Goal: Find specific page/section: Find specific page/section

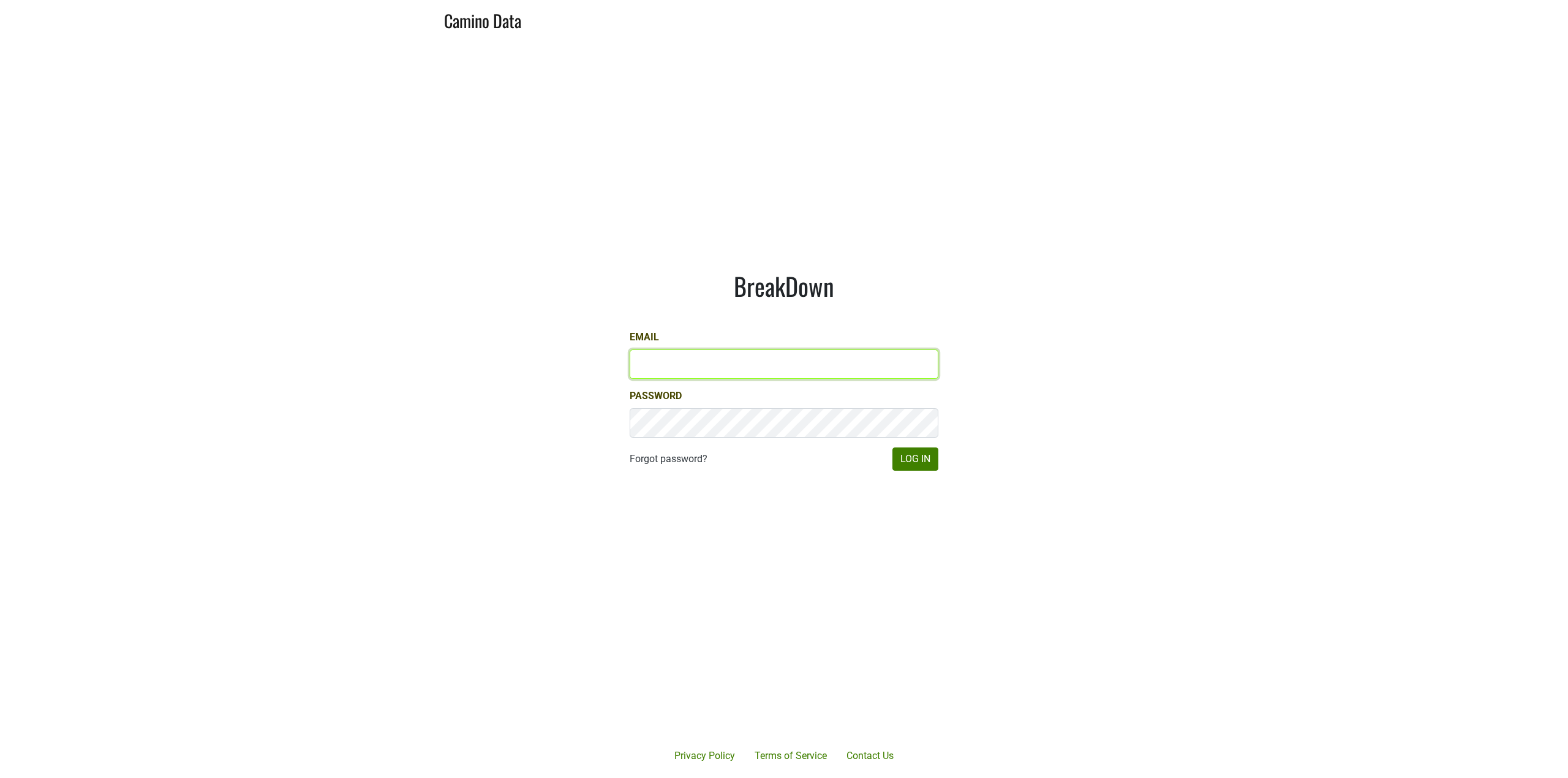
click at [686, 370] on input "Email" at bounding box center [784, 364] width 309 height 30
type input "jake@colgincellars.com"
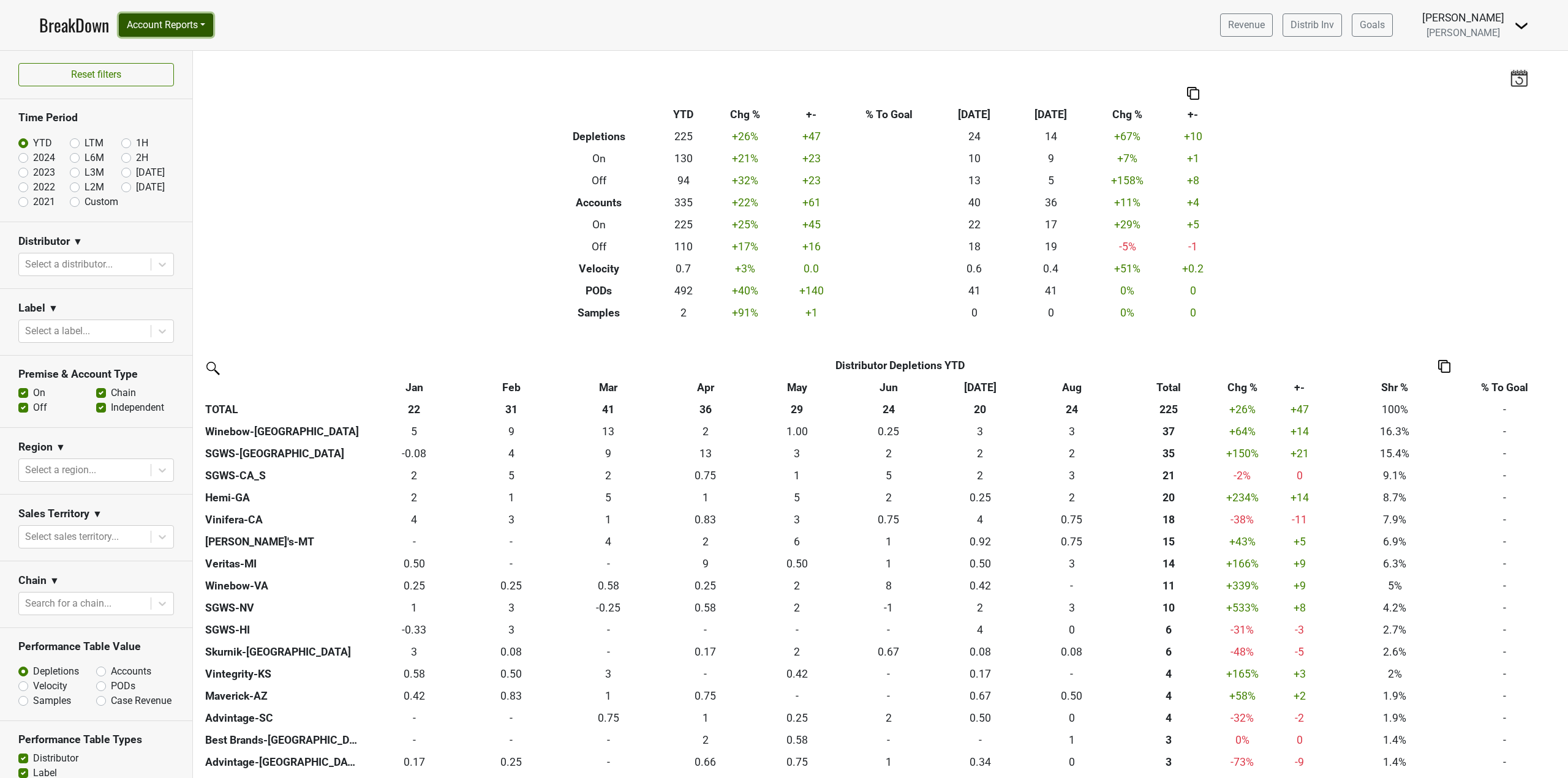
click at [171, 24] on button "Account Reports" at bounding box center [165, 25] width 95 height 23
click at [168, 68] on link "Map" at bounding box center [173, 73] width 108 height 20
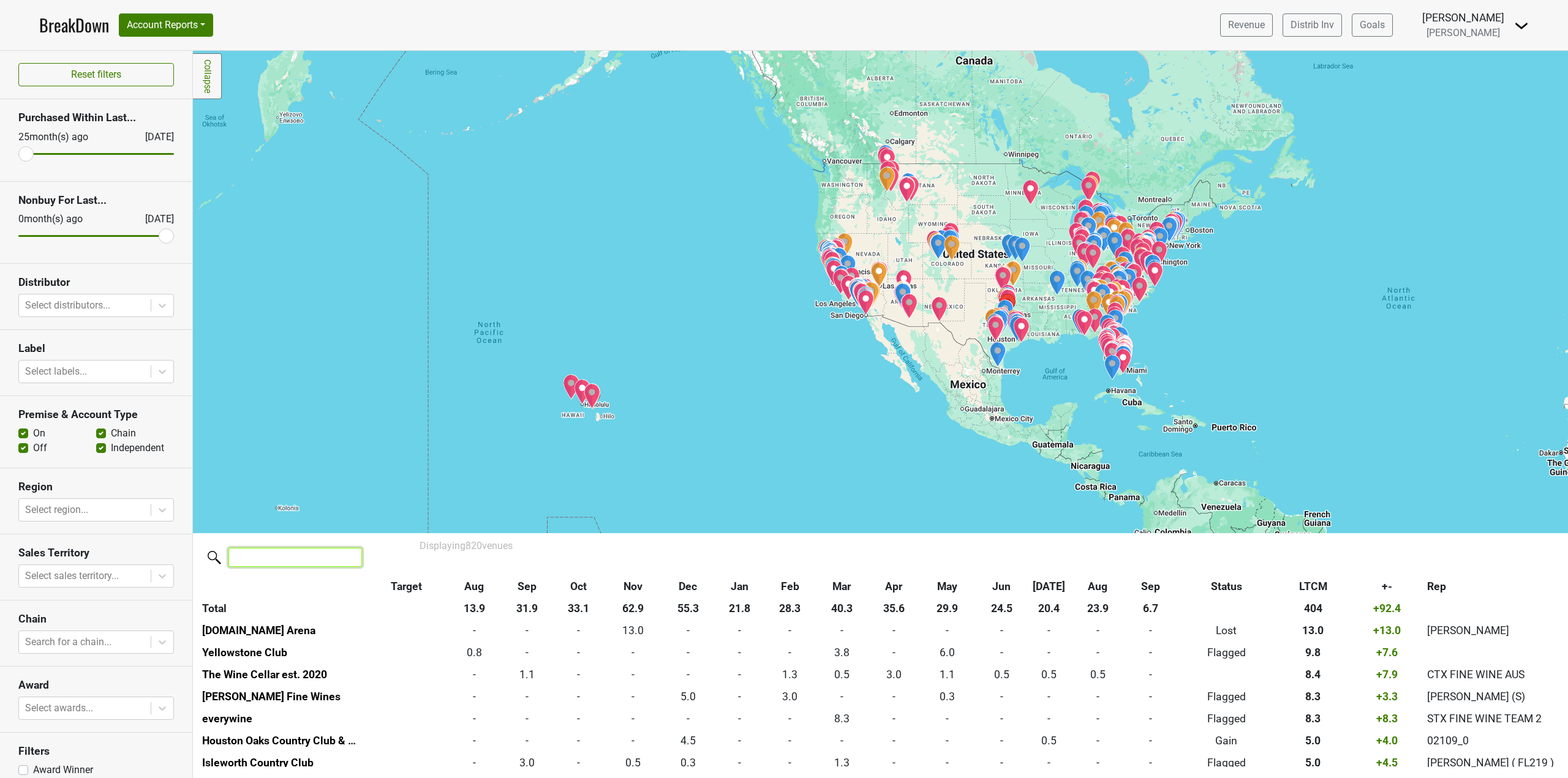
click at [286, 560] on input "search" at bounding box center [295, 557] width 134 height 19
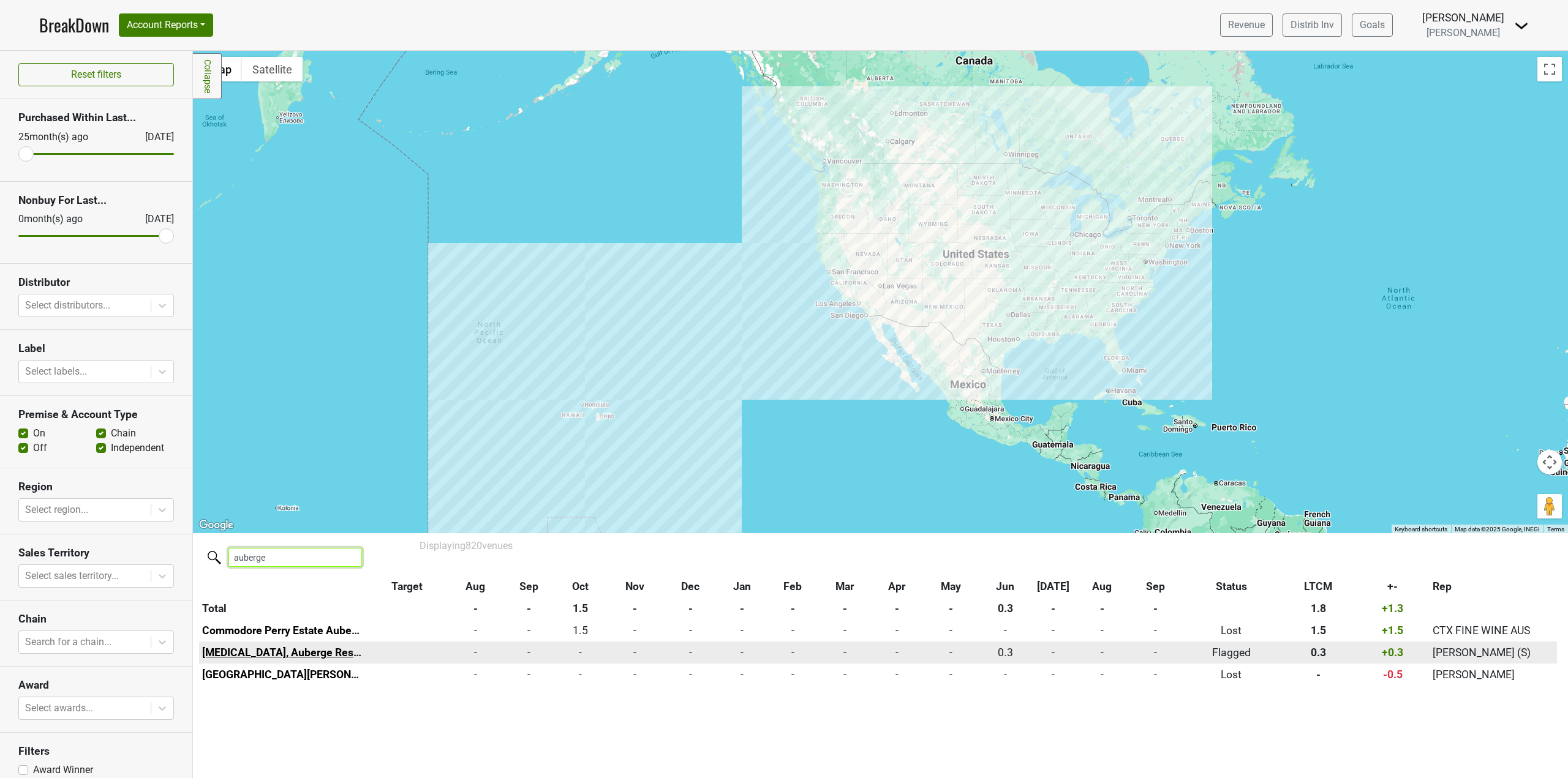
type input "auberge"
click at [295, 654] on link "[MEDICAL_DATA], Auberge Resorts Collection" at bounding box center [313, 653] width 223 height 12
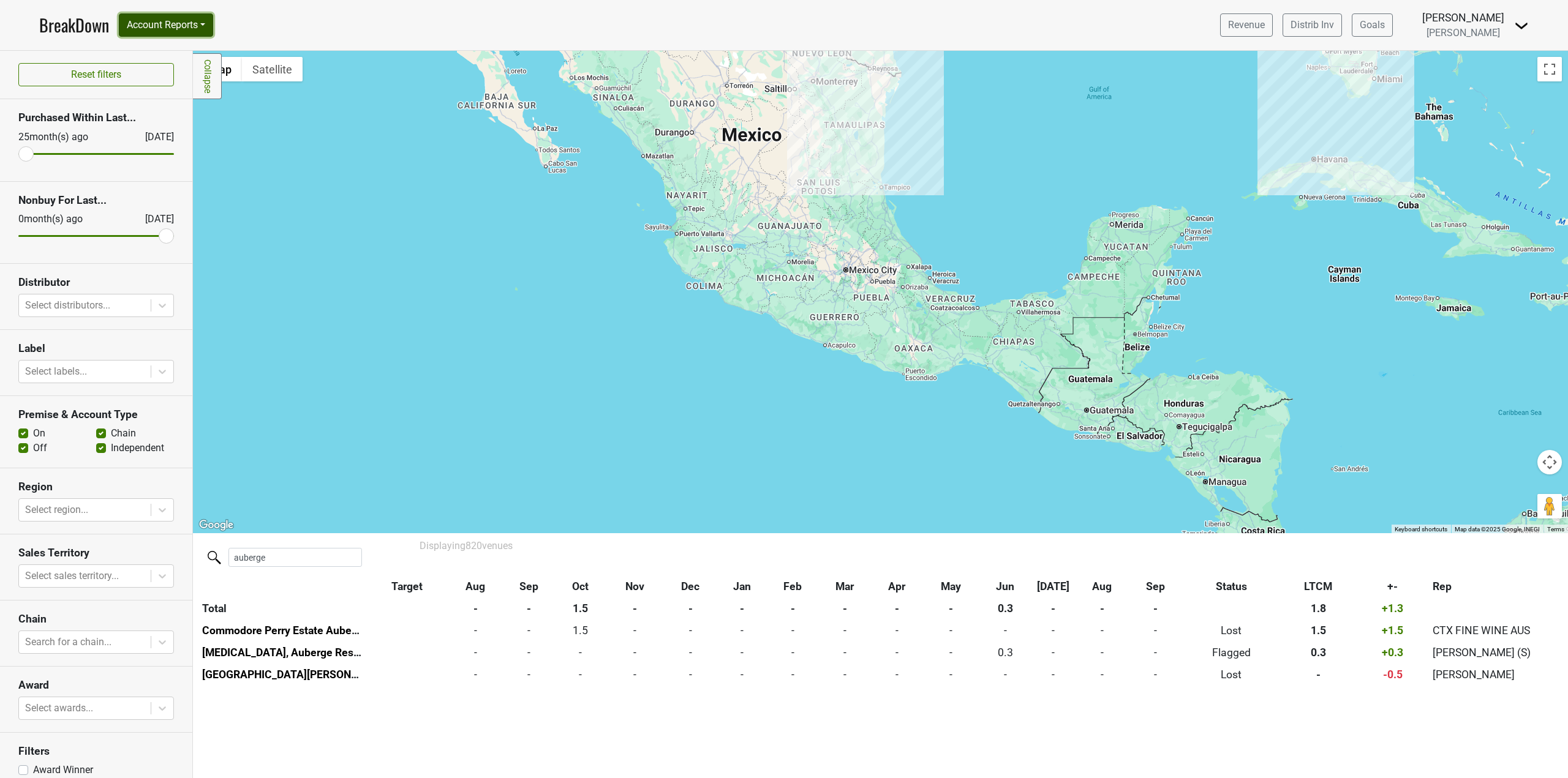
click at [162, 32] on button "Account Reports" at bounding box center [165, 25] width 95 height 23
click at [159, 71] on link "Map" at bounding box center [173, 73] width 108 height 20
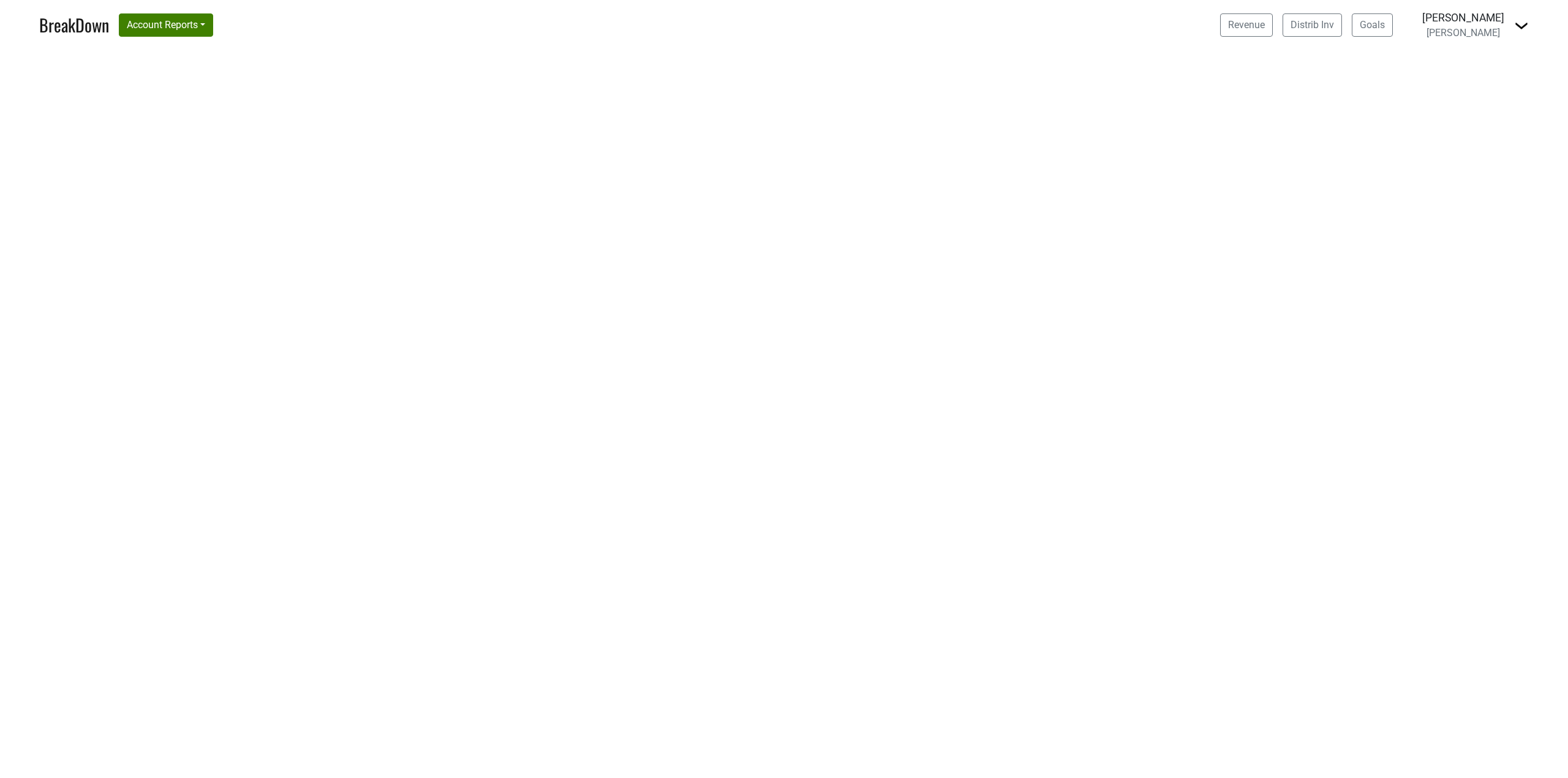
select select "CA"
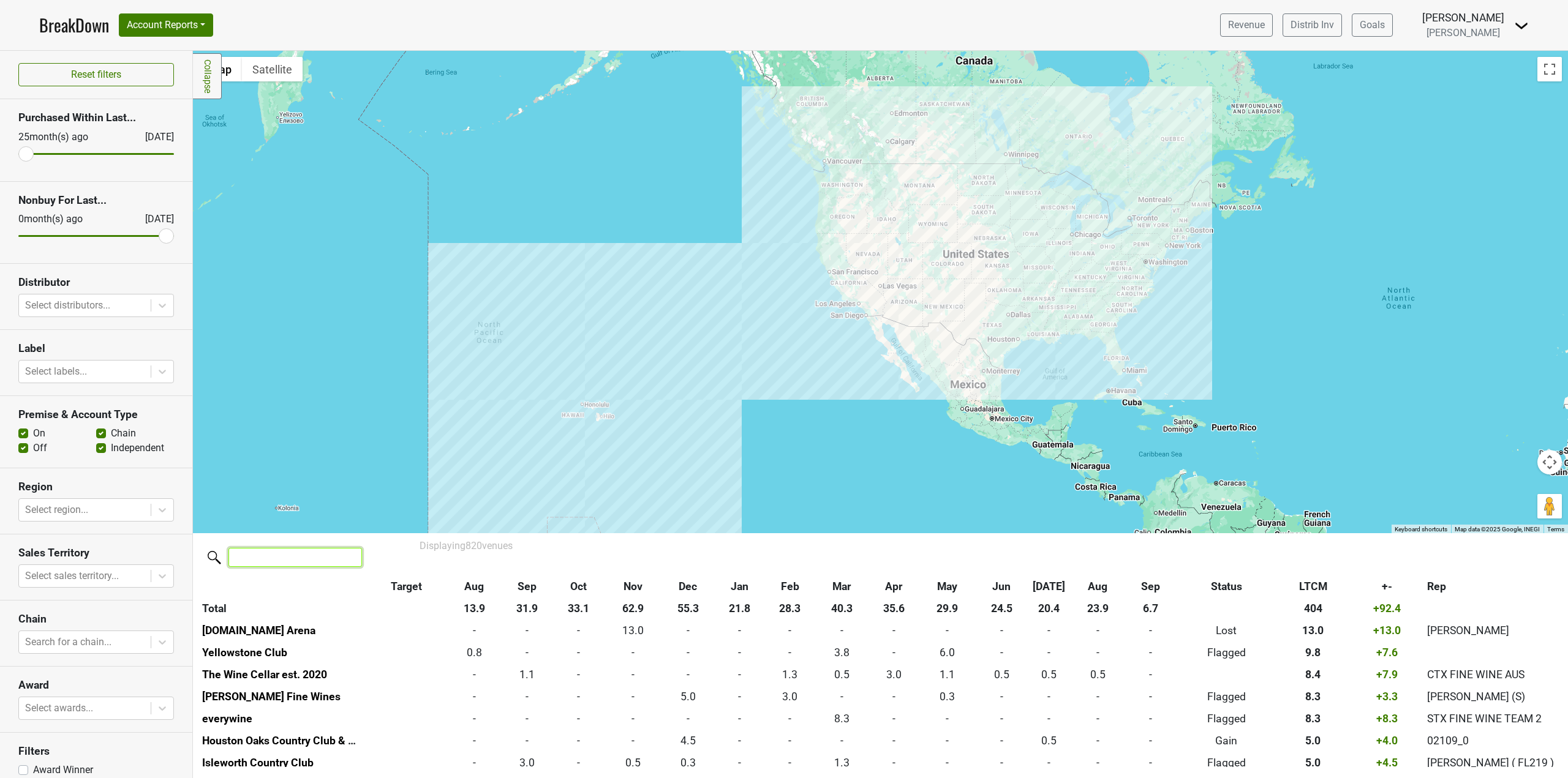
click at [269, 556] on input "search" at bounding box center [295, 557] width 134 height 19
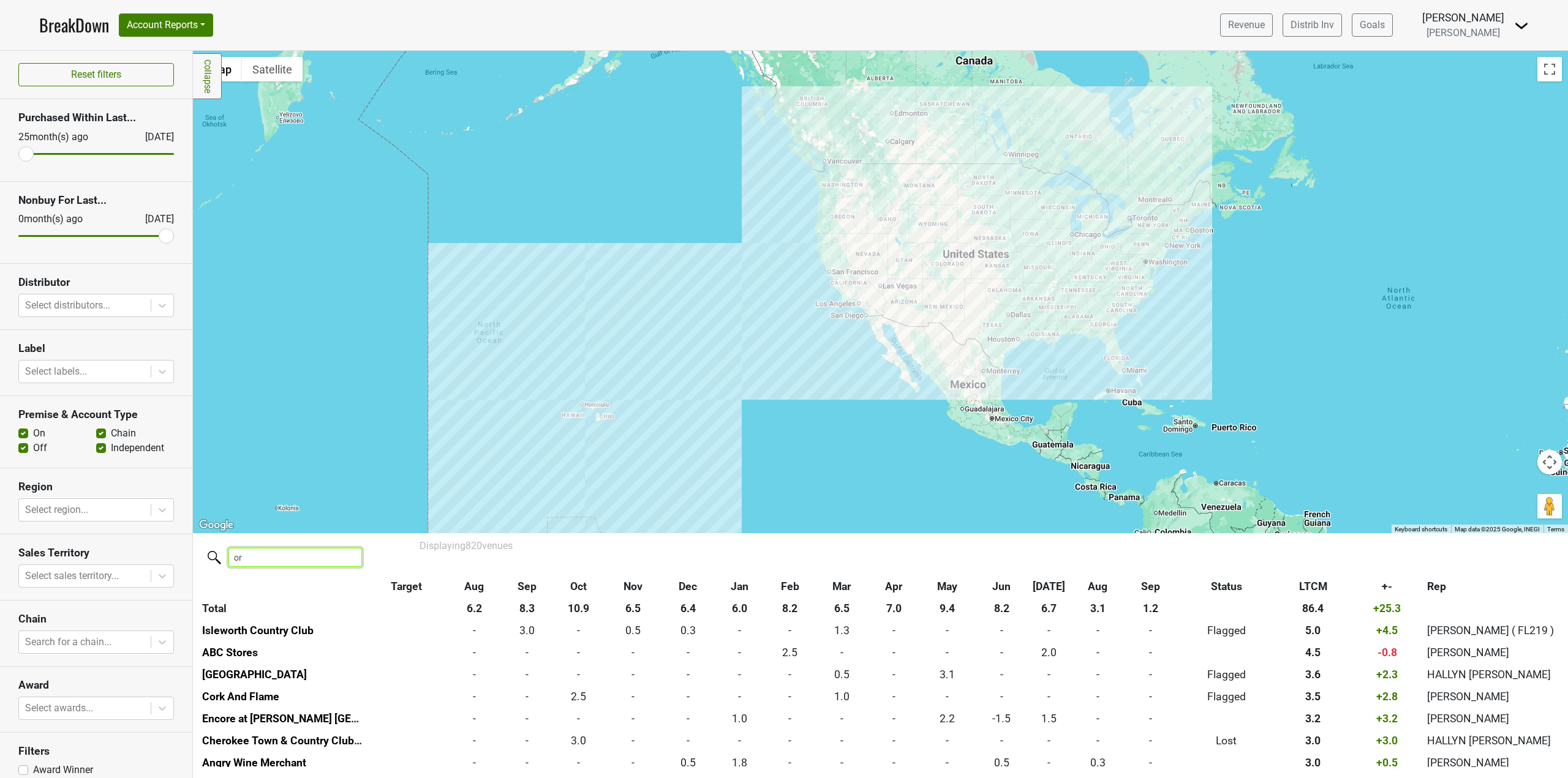
type input "o"
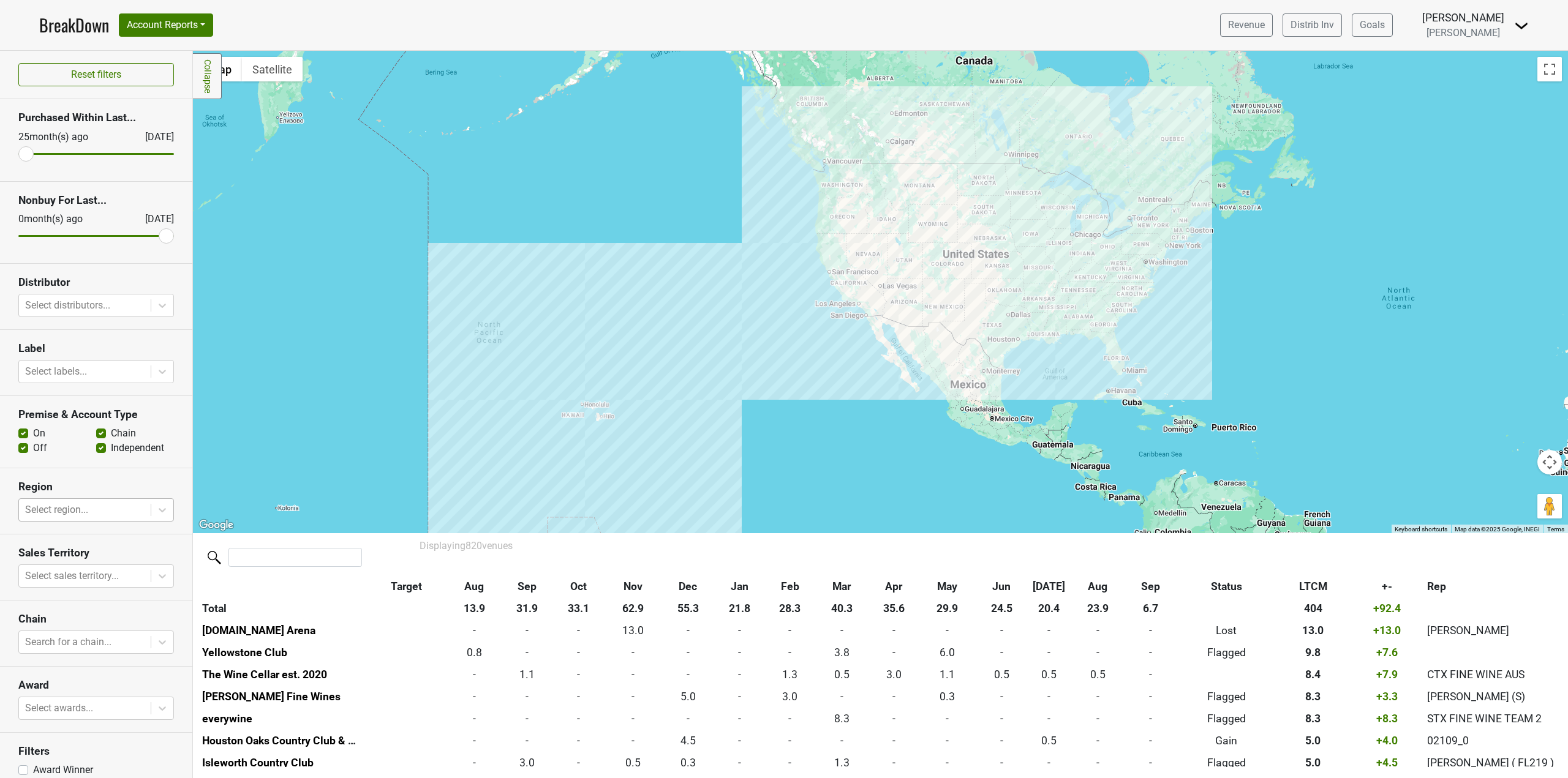
click at [114, 510] on div at bounding box center [84, 510] width 120 height 17
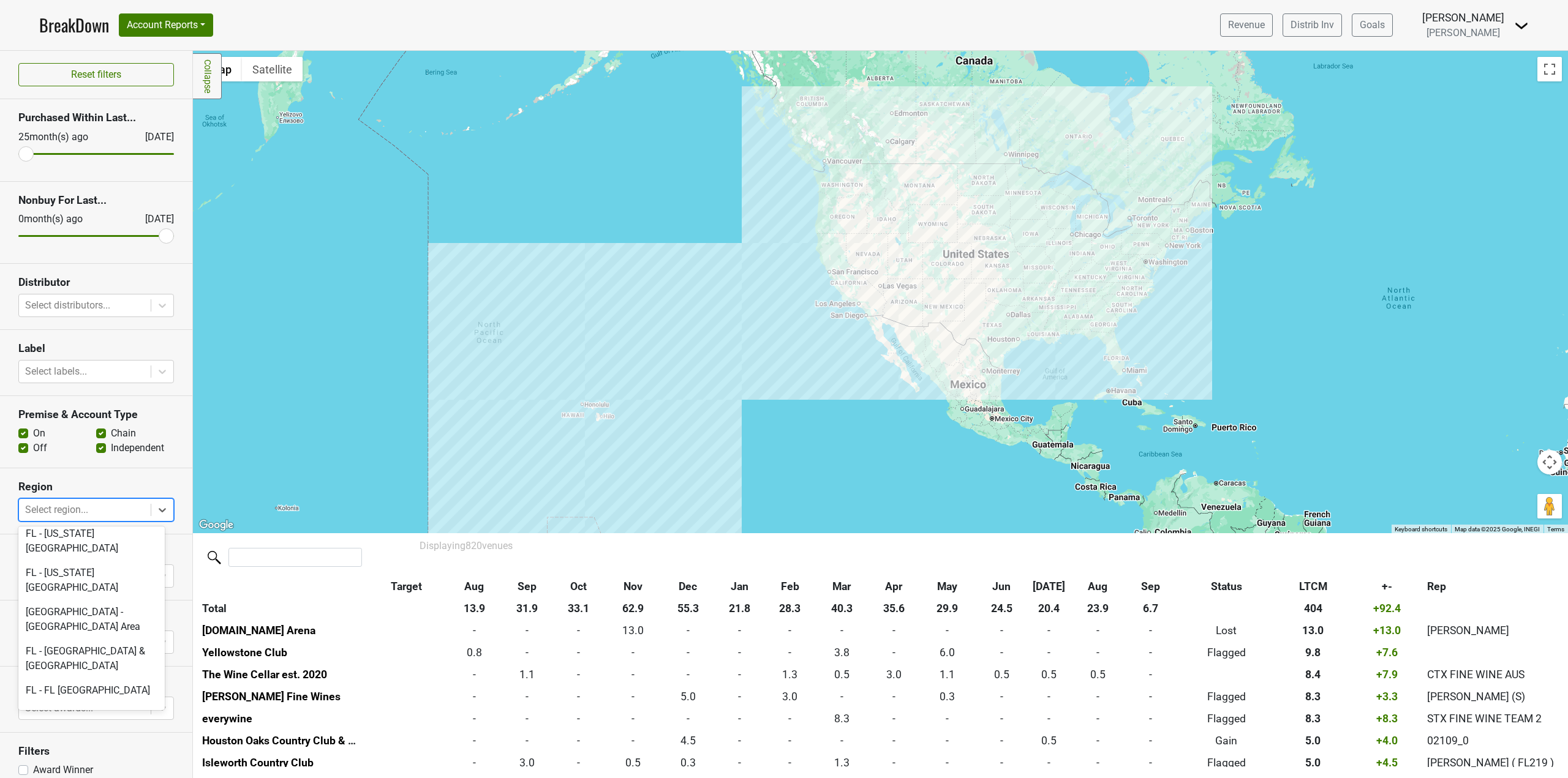
scroll to position [857, 0]
click at [98, 661] on div "FL - Orlando Area" at bounding box center [91, 681] width 146 height 39
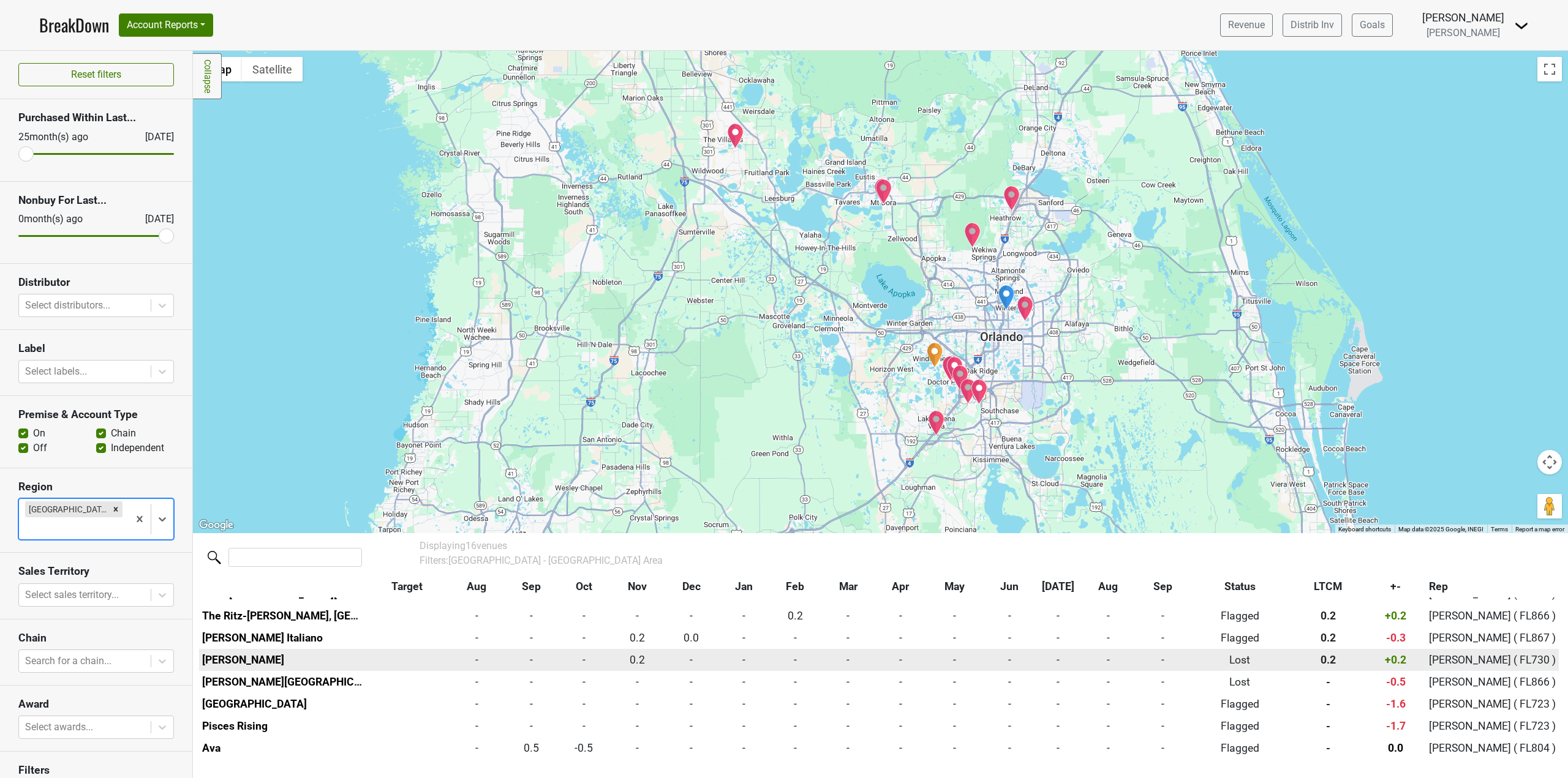
scroll to position [225, 0]
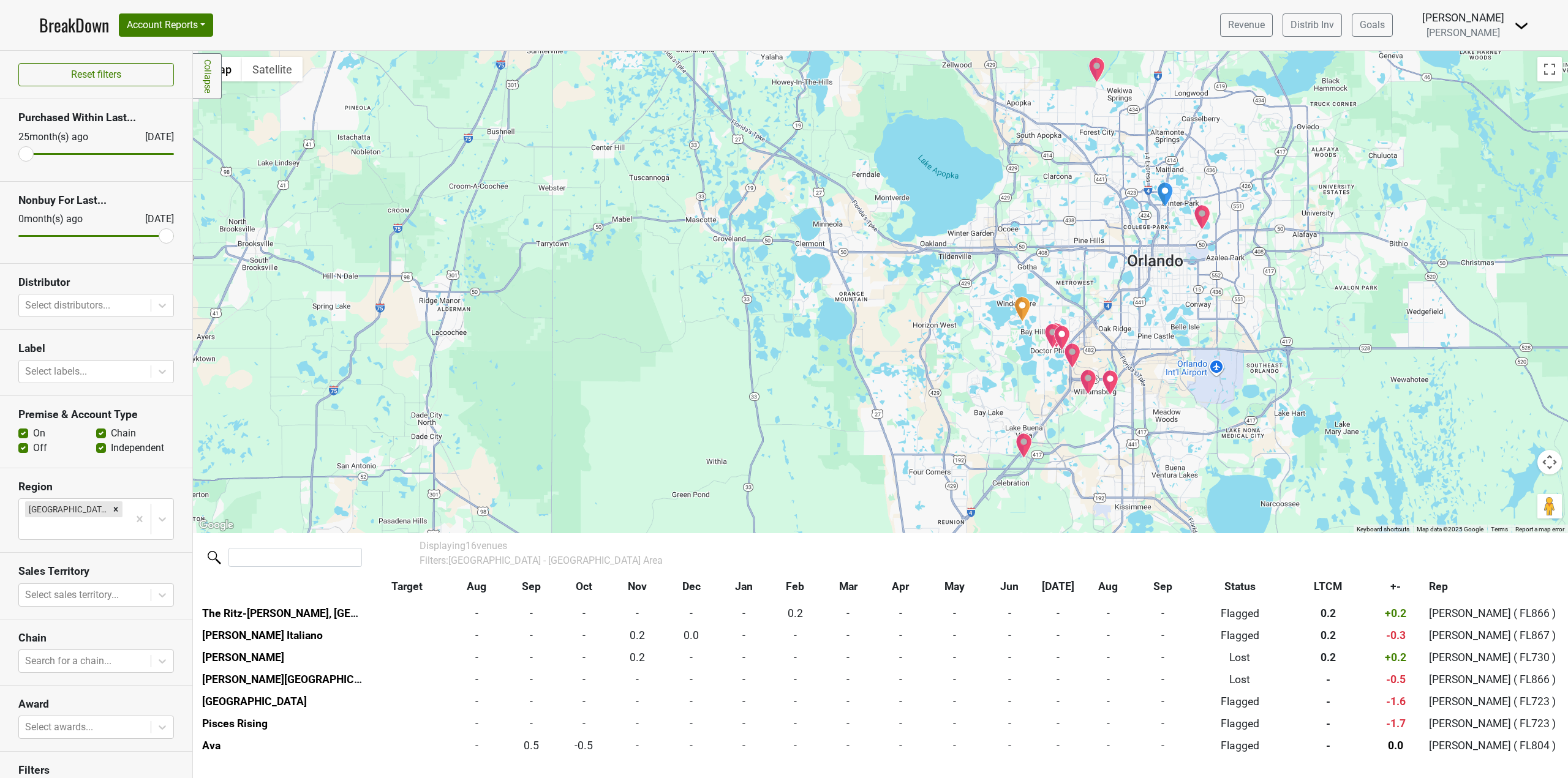
drag, startPoint x: 1252, startPoint y: 366, endPoint x: 1043, endPoint y: 297, distance: 220.1
click at [1043, 297] on div at bounding box center [881, 292] width 1376 height 483
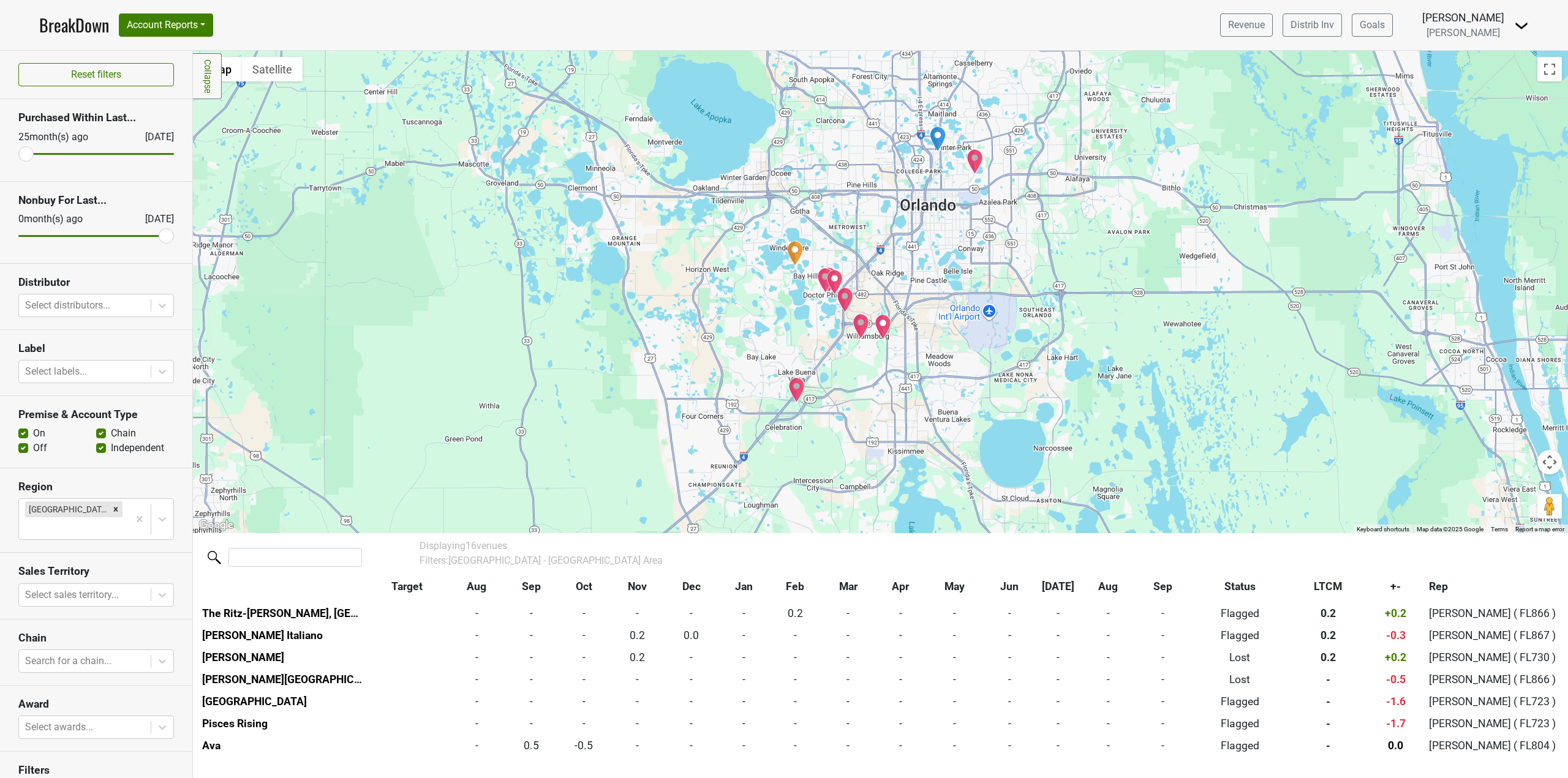
drag, startPoint x: 1013, startPoint y: 406, endPoint x: 994, endPoint y: 397, distance: 21.0
click at [994, 397] on div at bounding box center [881, 292] width 1376 height 483
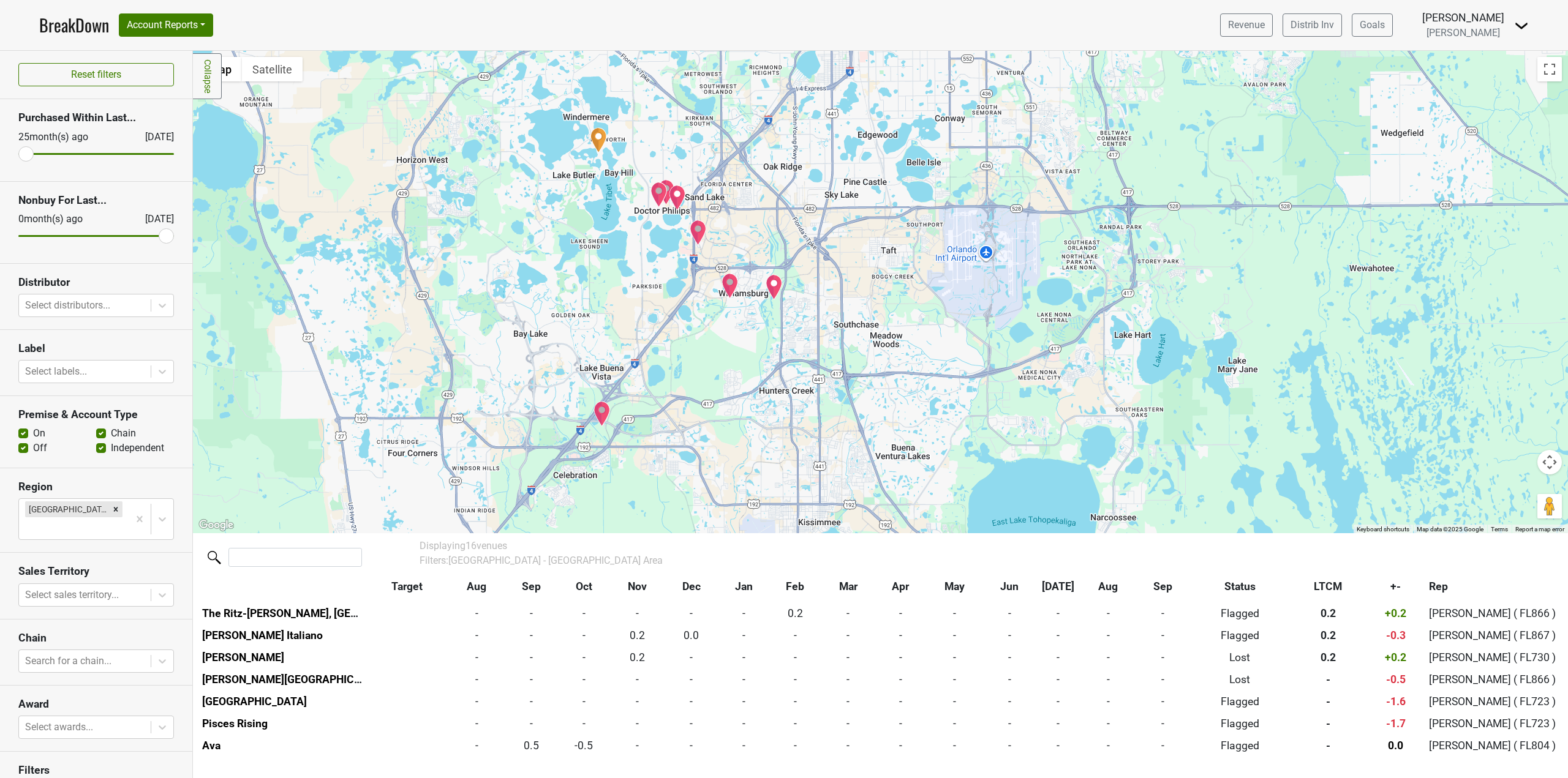
drag, startPoint x: 757, startPoint y: 391, endPoint x: 776, endPoint y: 417, distance: 32.2
click at [776, 417] on div at bounding box center [881, 292] width 1376 height 483
click at [601, 140] on img "Isleworth Country Club" at bounding box center [599, 140] width 16 height 26
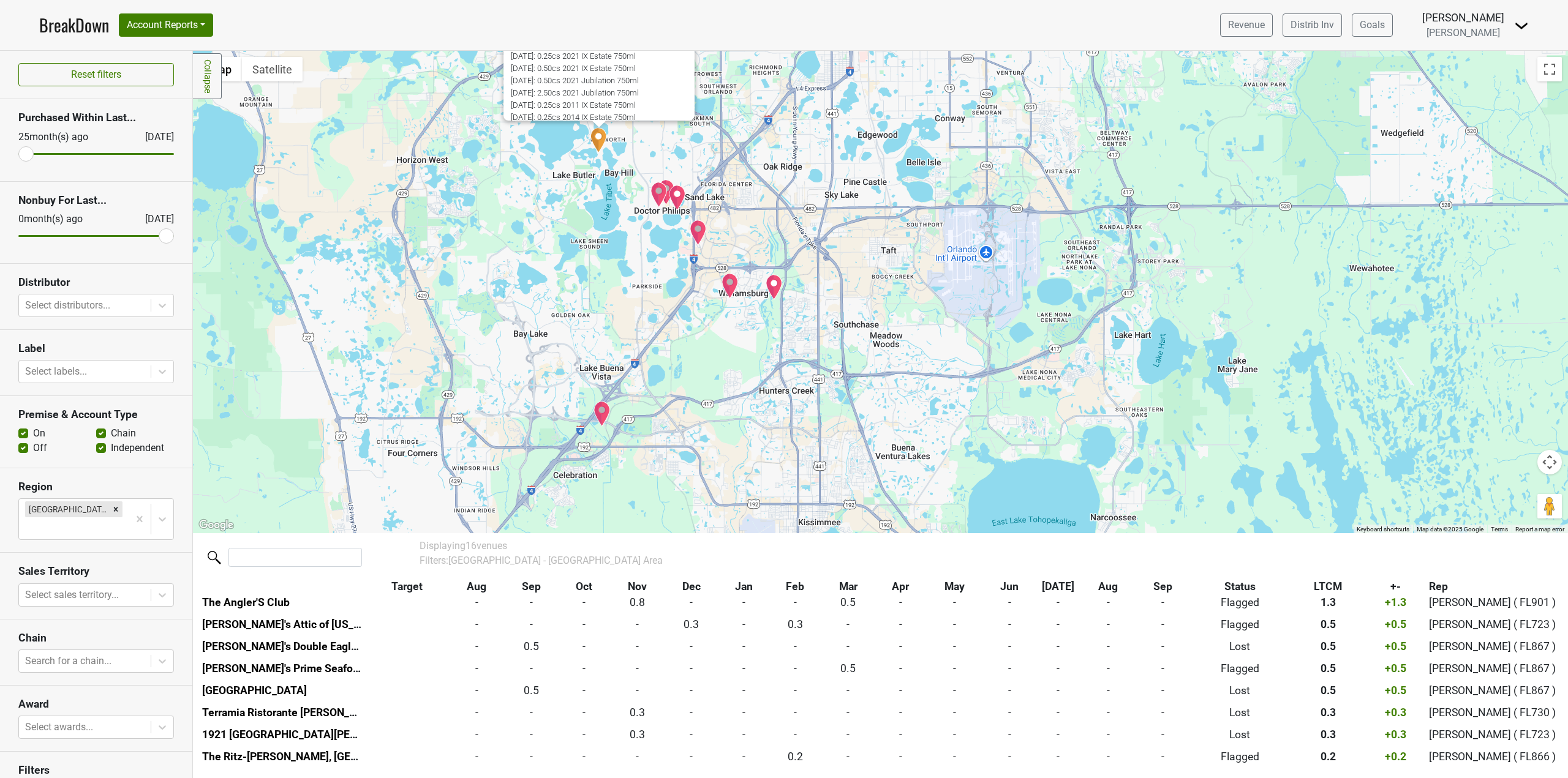
scroll to position [69, 0]
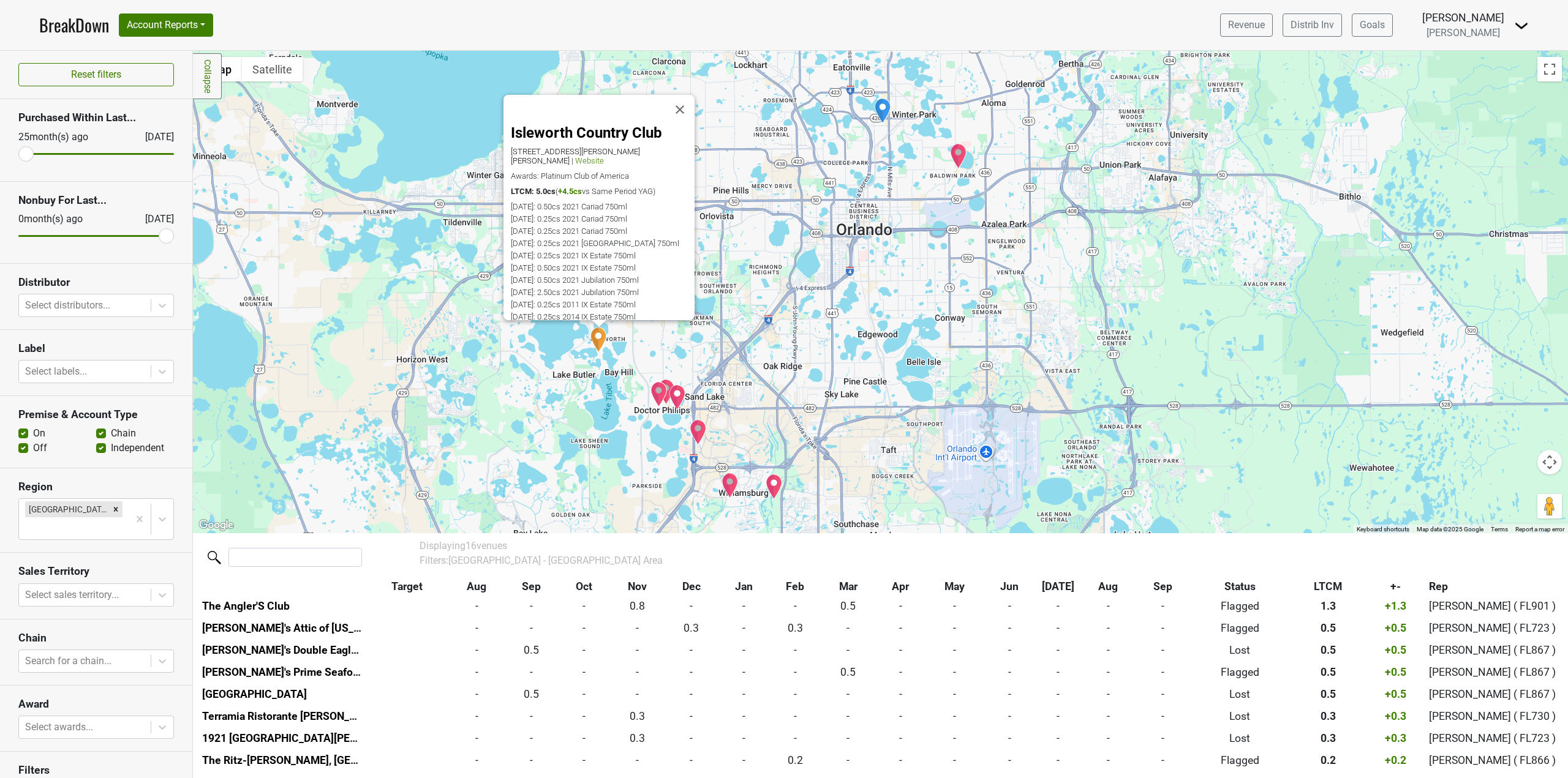
click at [656, 401] on img "London House" at bounding box center [660, 394] width 17 height 26
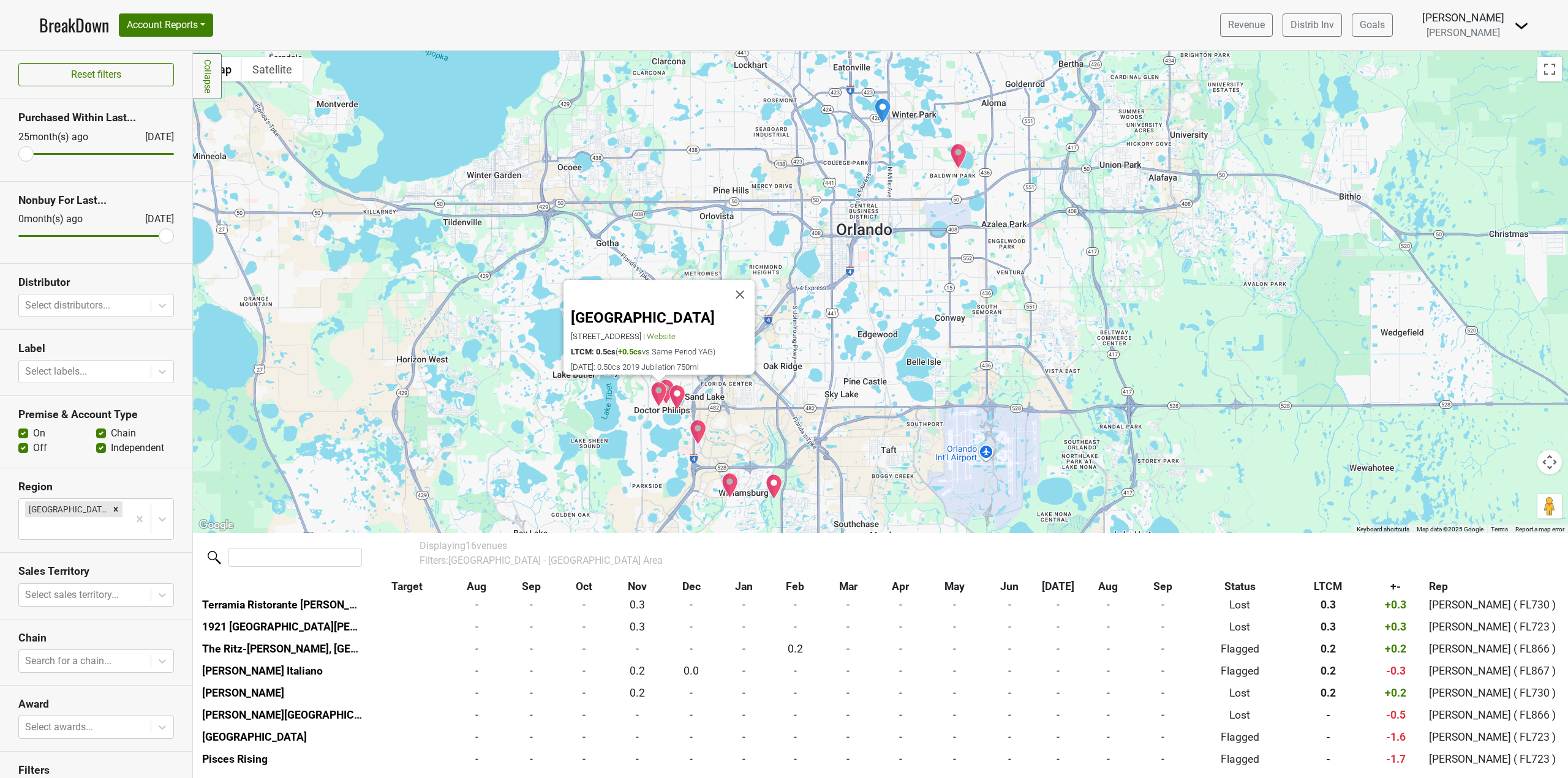
scroll to position [201, 0]
click at [669, 384] on img "Christinis Ristorante Italiano" at bounding box center [666, 392] width 17 height 26
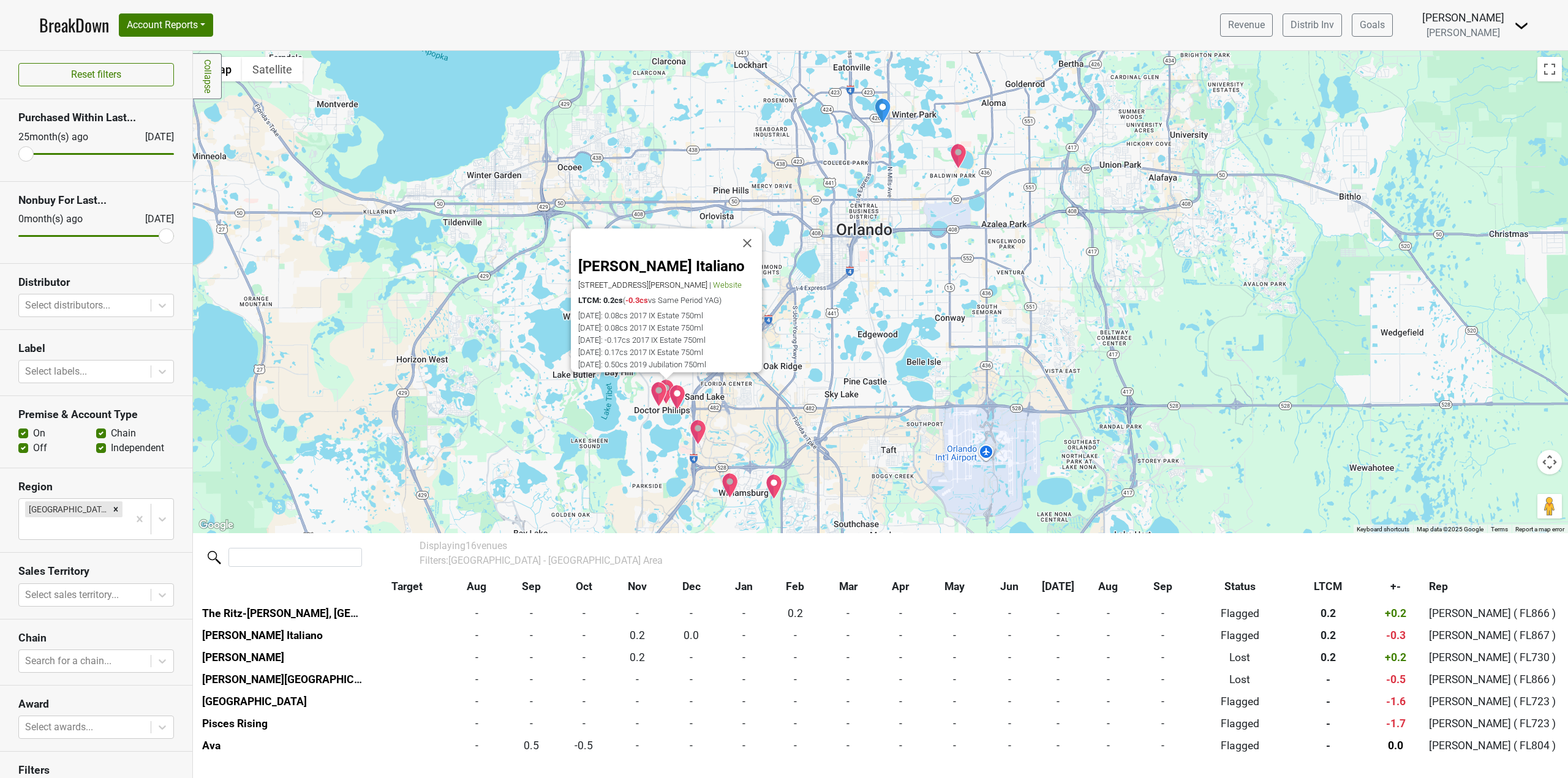
click at [674, 401] on img "Eddie V's Prime Seafood and Steaks" at bounding box center [678, 397] width 17 height 26
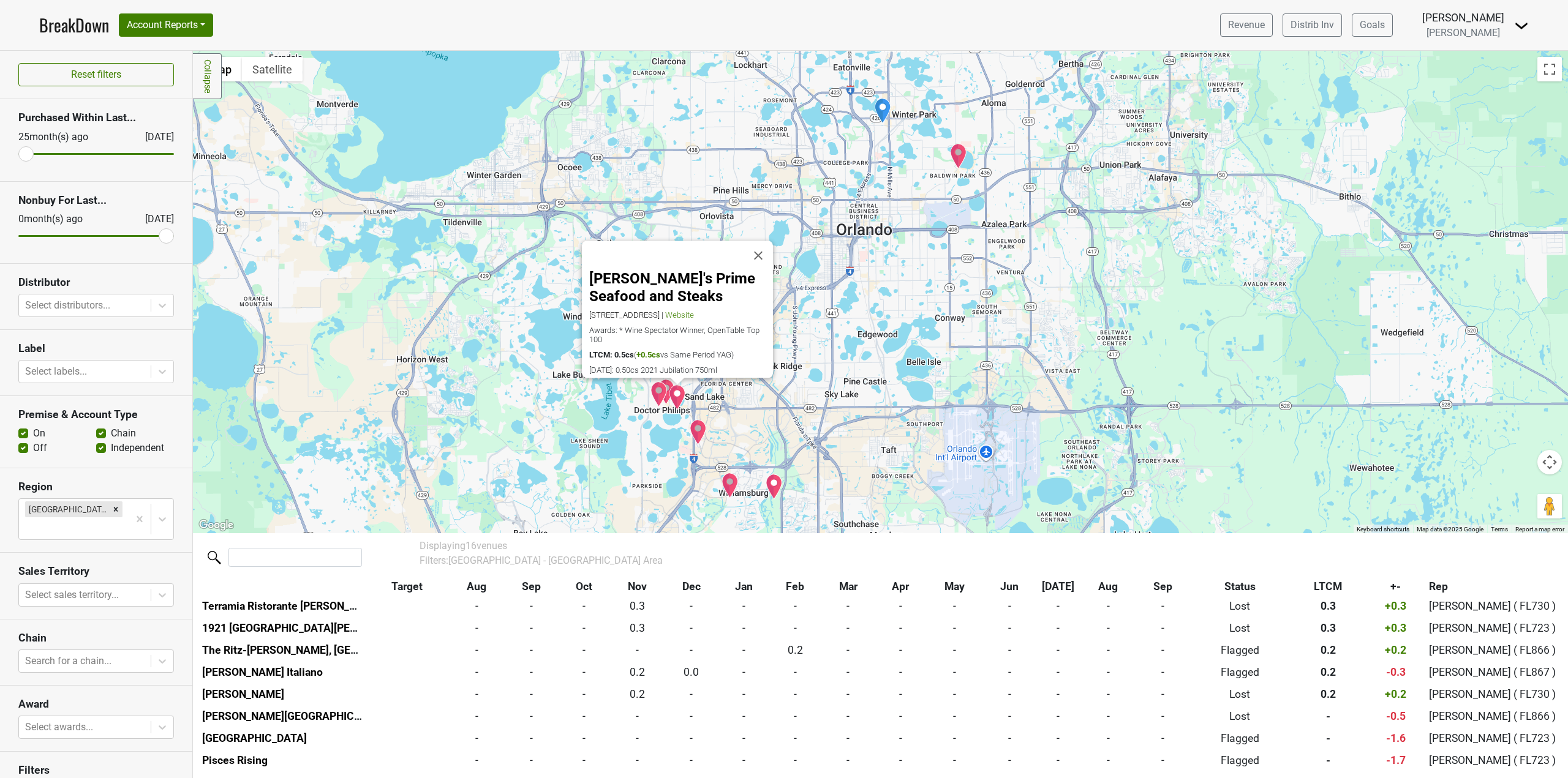
click at [958, 162] on img "Camille" at bounding box center [959, 156] width 17 height 26
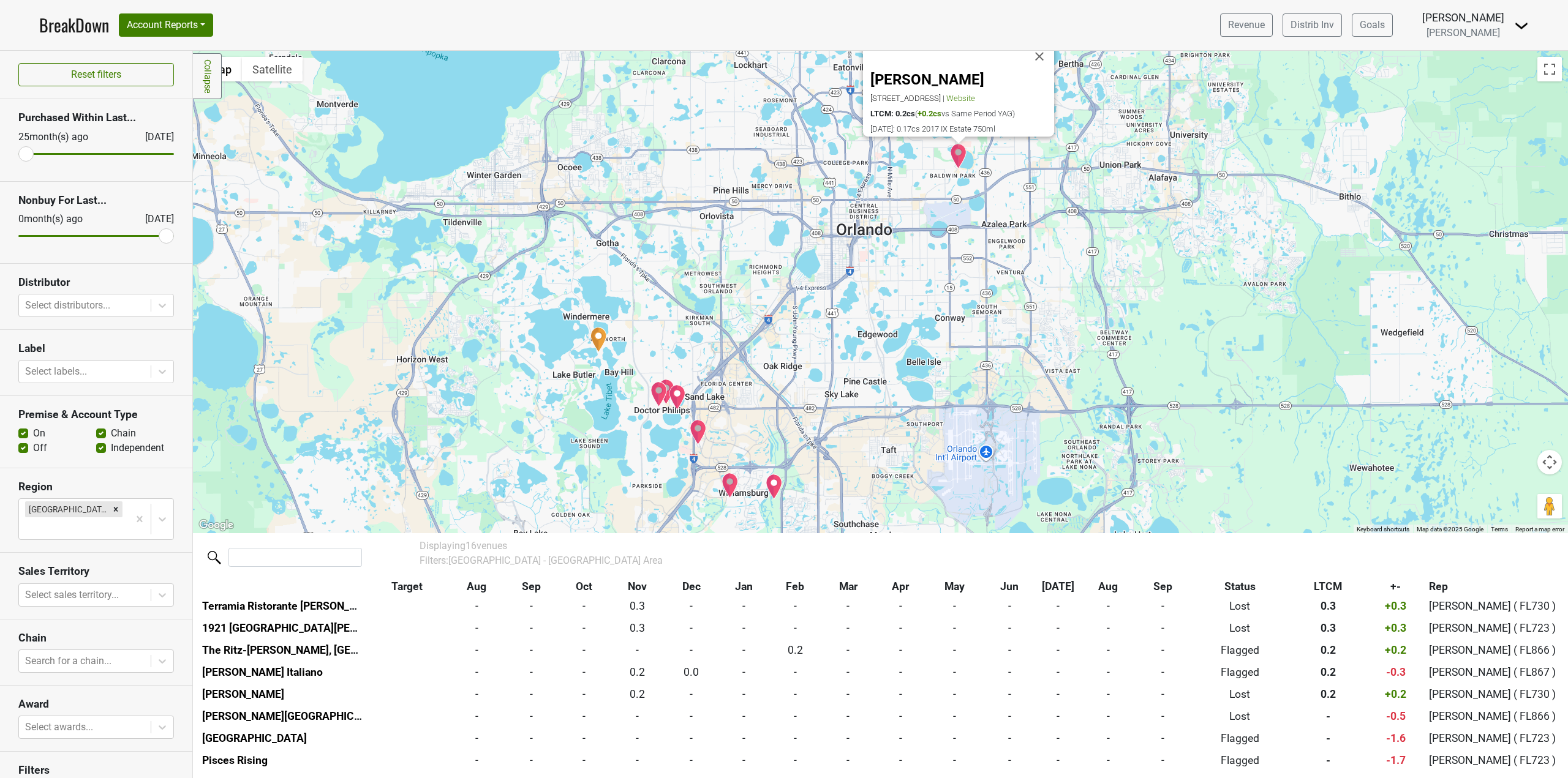
scroll to position [225, 0]
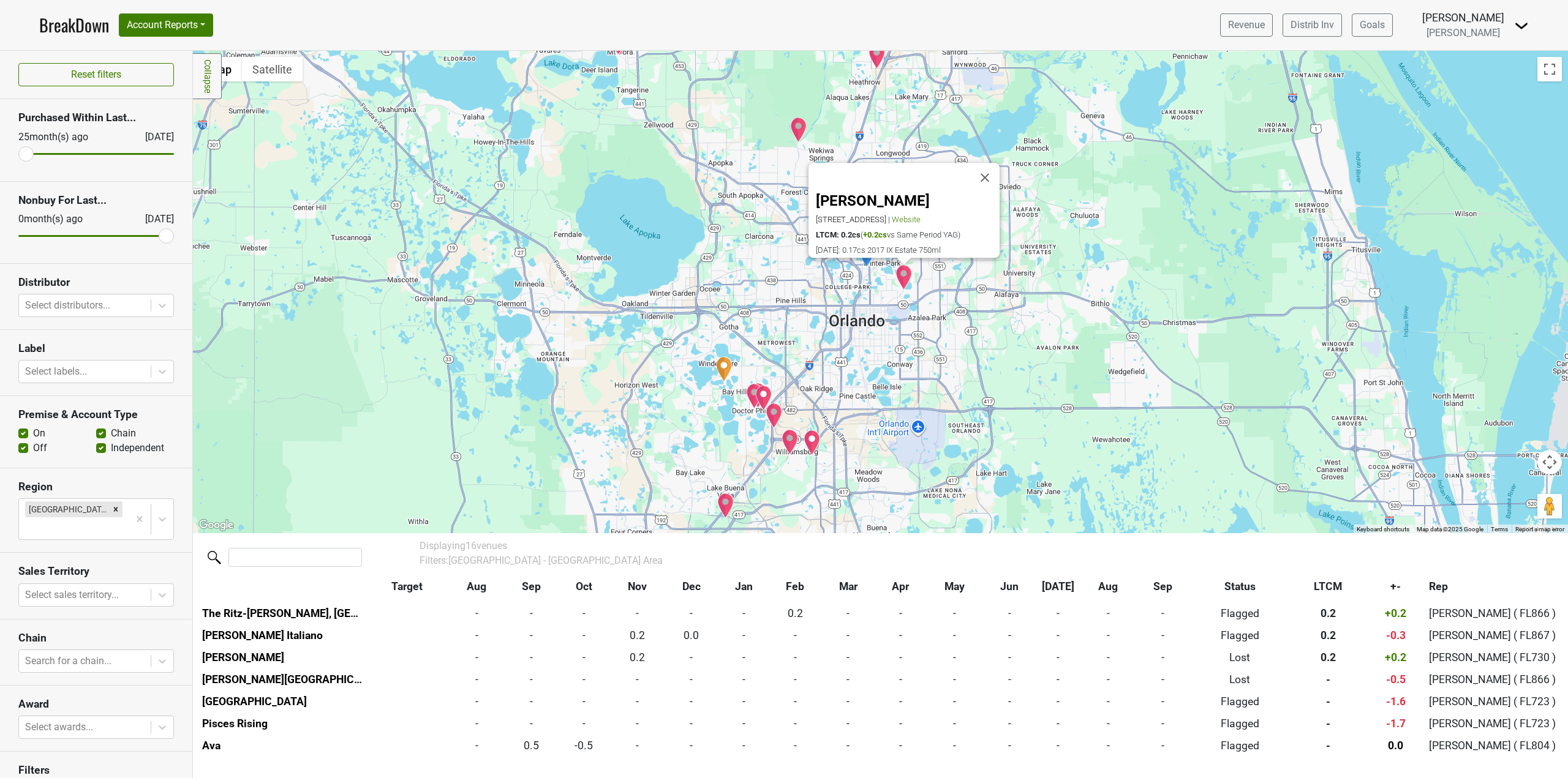
click at [790, 445] on img "Ava" at bounding box center [791, 442] width 17 height 26
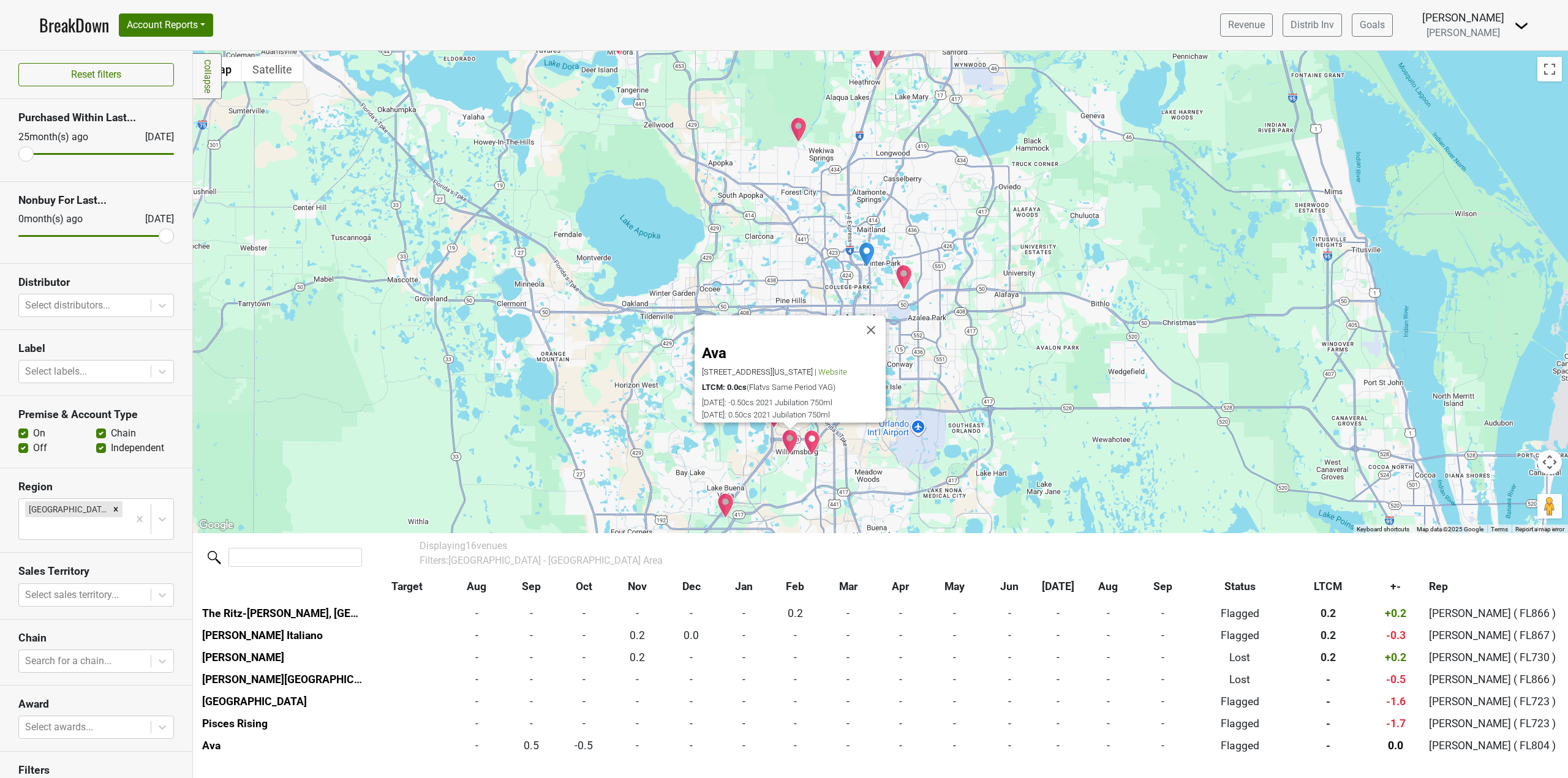
click at [811, 439] on img "The Ritz-Carlton Orlando, Grande Lakes - Knife & Spoon" at bounding box center [813, 443] width 17 height 26
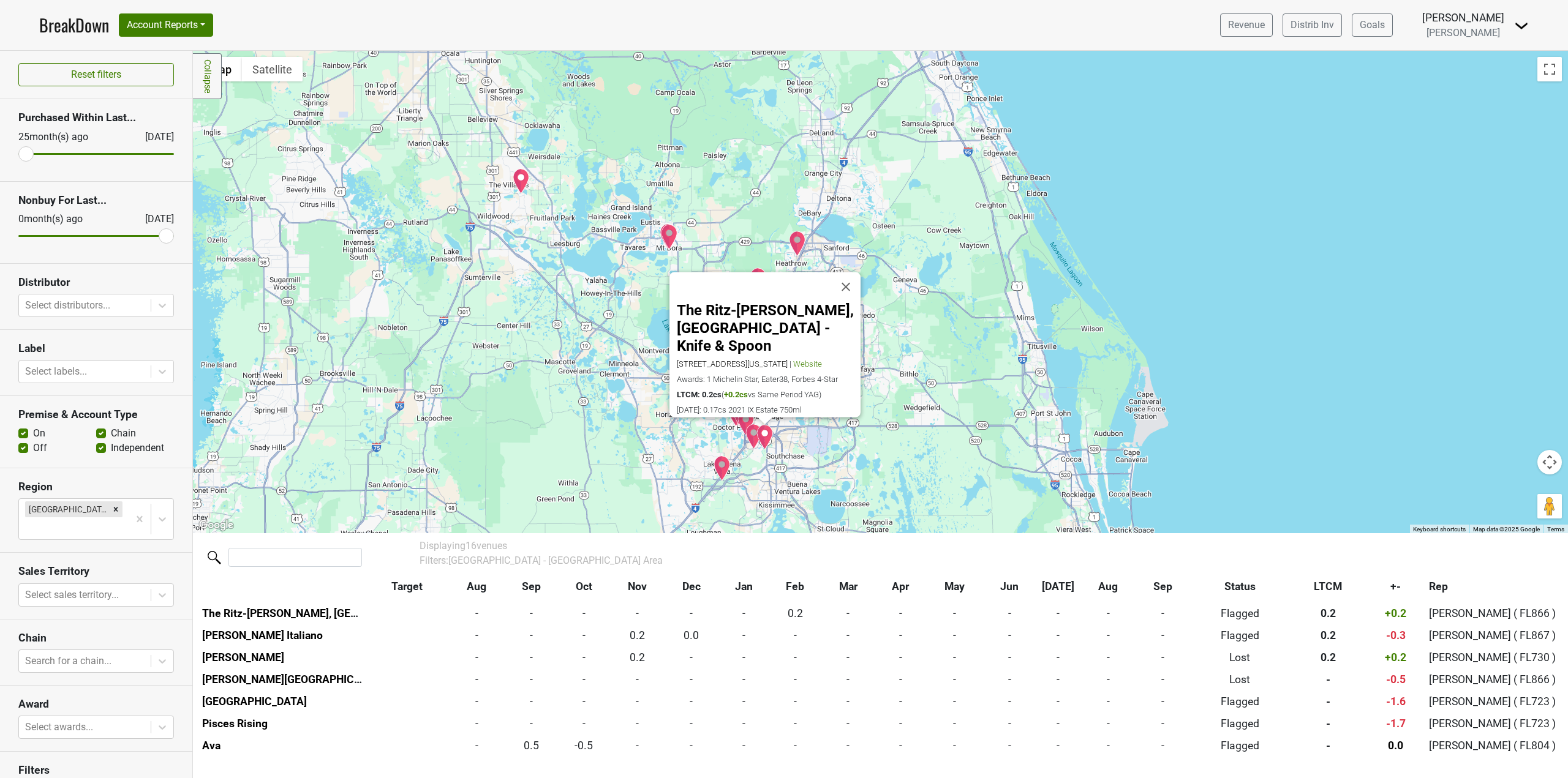
click at [719, 469] on img "Gaylord Palms Resort & Convention Center" at bounding box center [723, 468] width 17 height 26
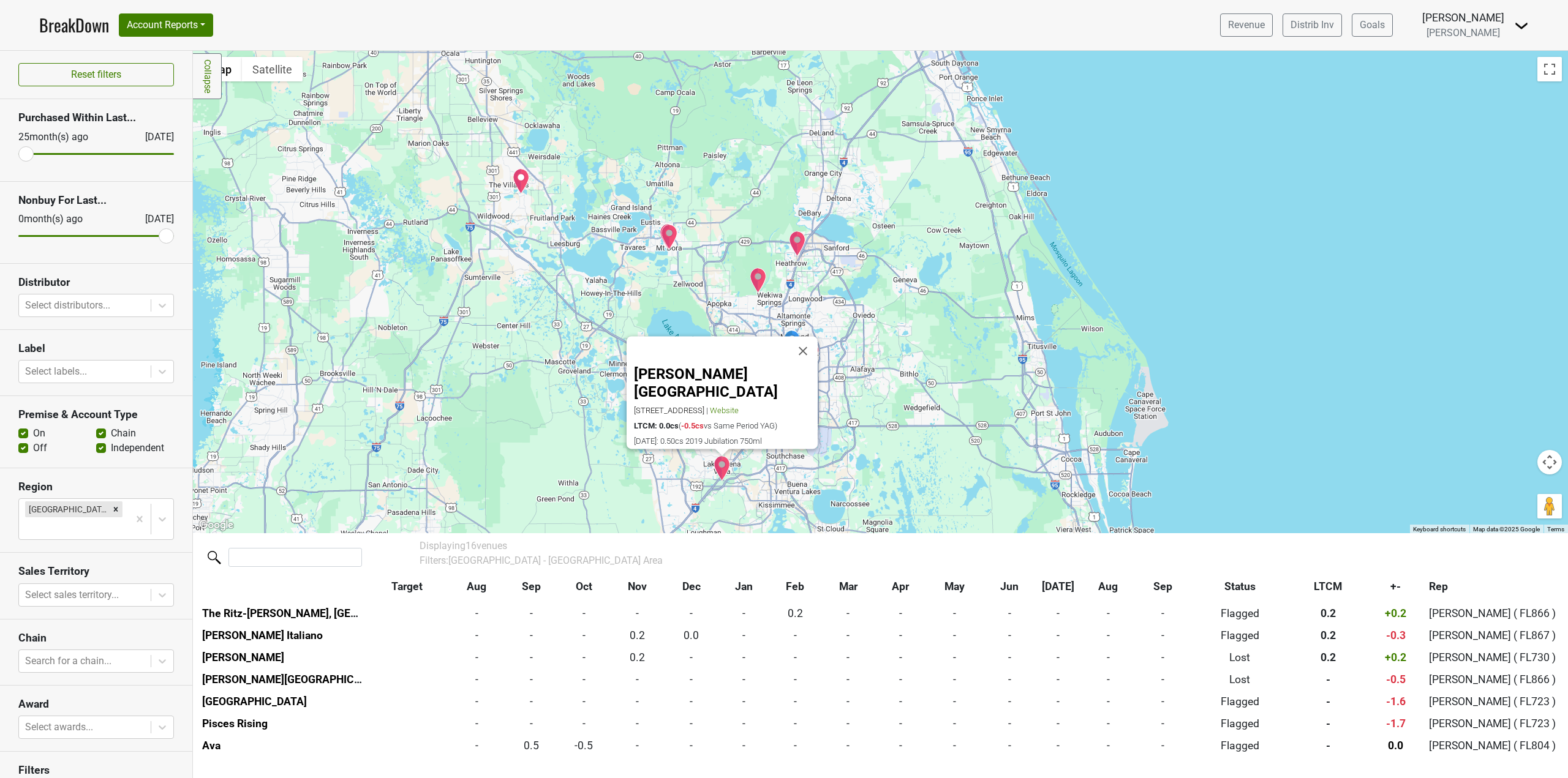
click at [930, 299] on div "Gaylord Palms Resort & Convention Center 6000 West Osceola Pkwy, Kissimmee, FL …" at bounding box center [881, 292] width 1376 height 483
click at [497, 443] on div "Gaylord Palms Resort & Convention Center 6000 West Osceola Pkwy, Kissimmee, FL …" at bounding box center [881, 292] width 1376 height 483
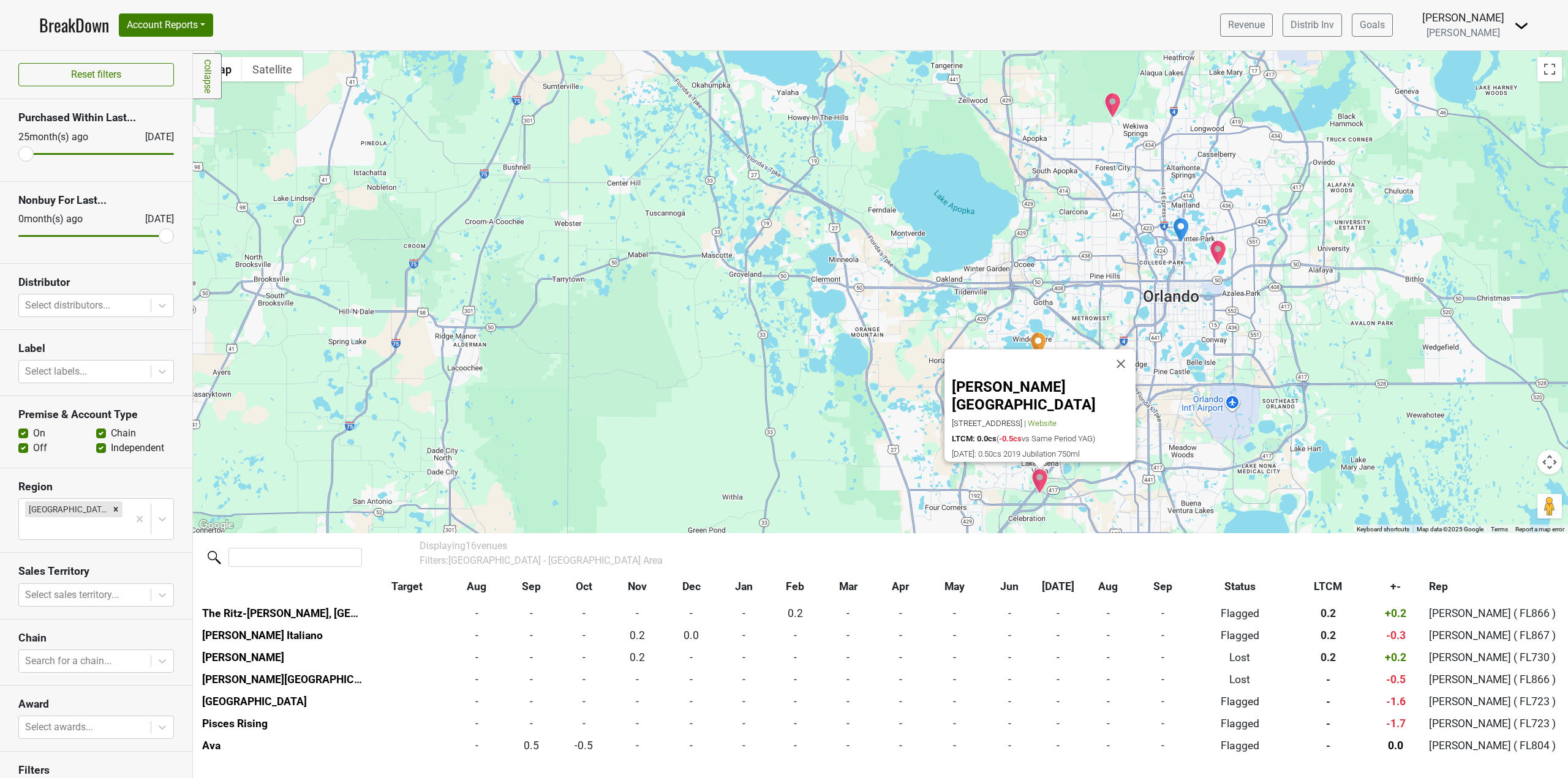
drag, startPoint x: 656, startPoint y: 480, endPoint x: 485, endPoint y: 425, distance: 179.6
click at [485, 425] on div "Gaylord Palms Resort & Convention Center 6000 West Osceola Pkwy, Kissimmee, FL …" at bounding box center [881, 292] width 1376 height 483
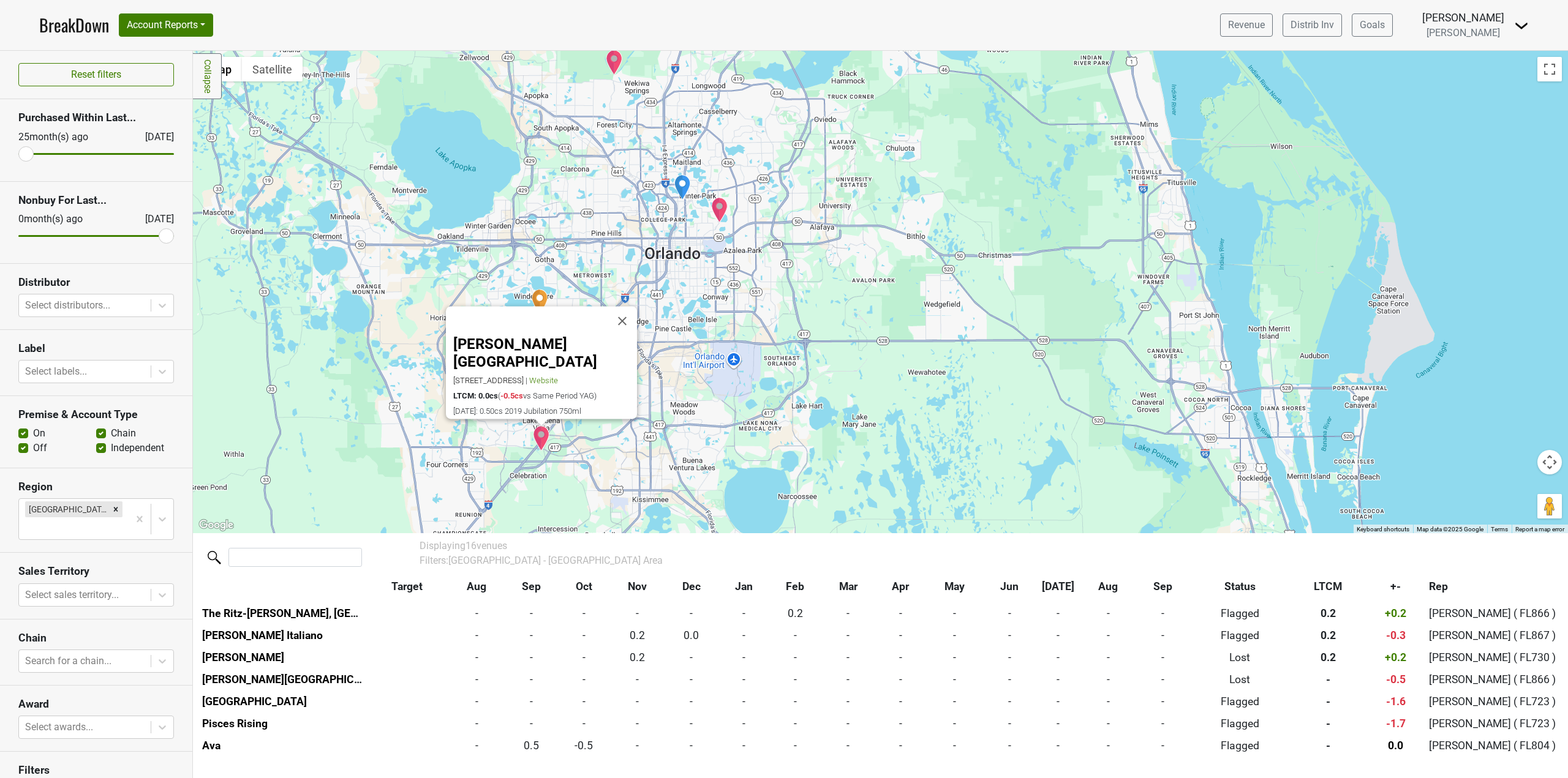
drag, startPoint x: 756, startPoint y: 325, endPoint x: 741, endPoint y: 436, distance: 112.0
click at [741, 436] on div "Gaylord Palms Resort & Convention Center 6000 West Osceola Pkwy, Kissimmee, FL …" at bounding box center [881, 292] width 1376 height 483
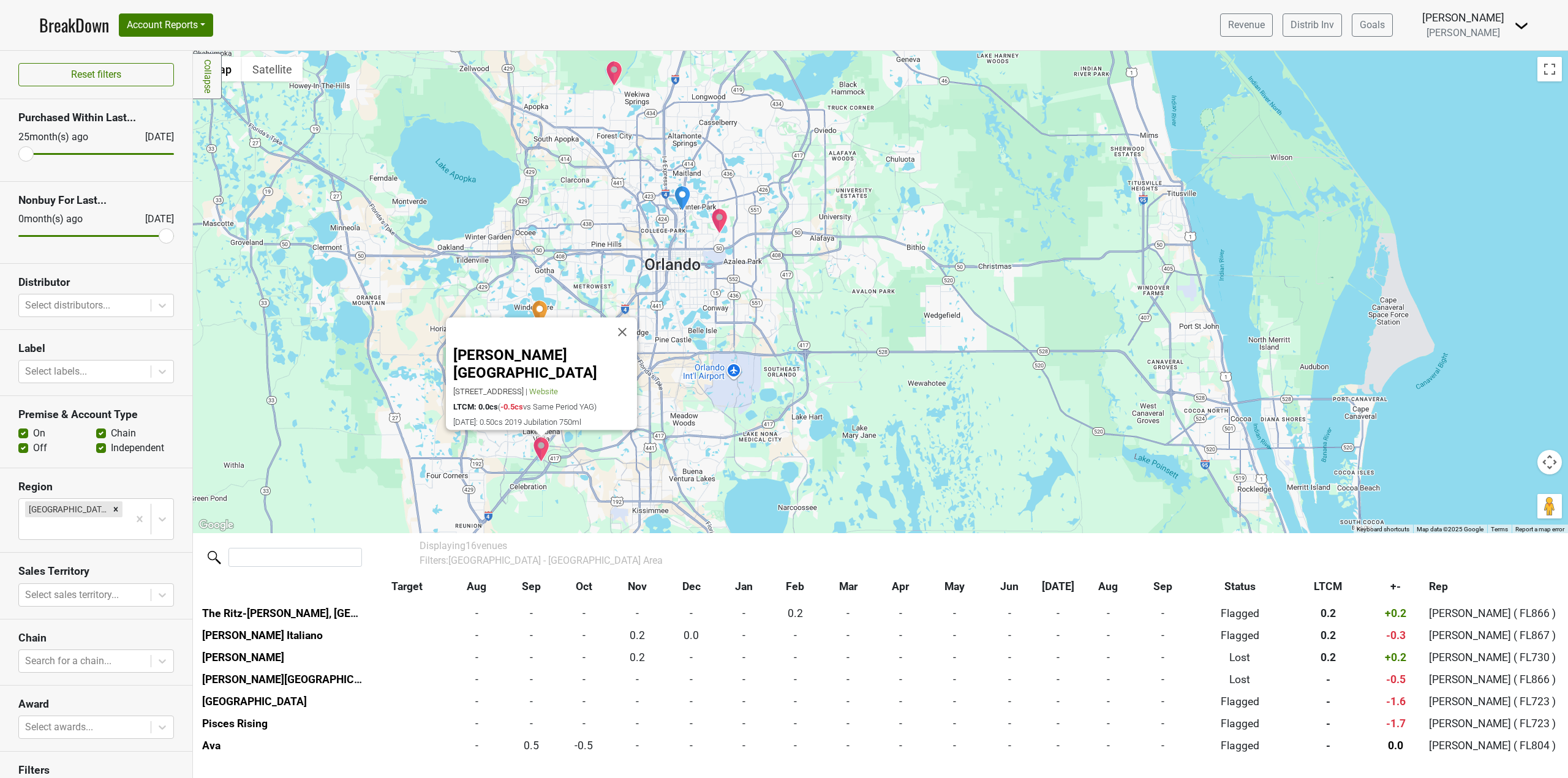
click at [825, 322] on div "Gaylord Palms Resort & Convention Center 6000 West Osceola Pkwy, Kissimmee, FL …" at bounding box center [881, 292] width 1376 height 483
click at [632, 318] on button "Close" at bounding box center [622, 333] width 30 height 30
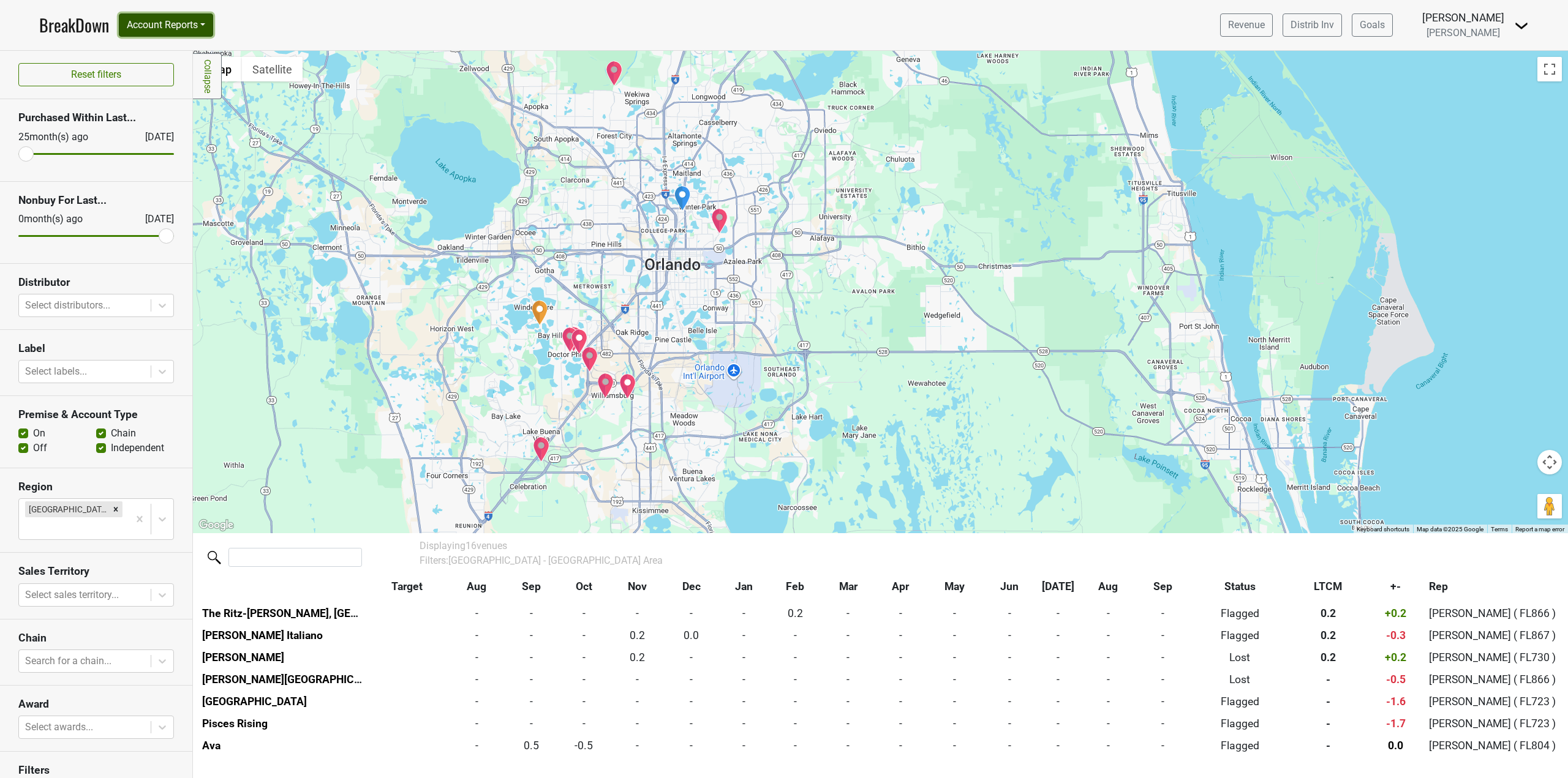
click at [168, 25] on button "Account Reports" at bounding box center [165, 25] width 95 height 23
click at [162, 71] on link "Map" at bounding box center [173, 73] width 108 height 20
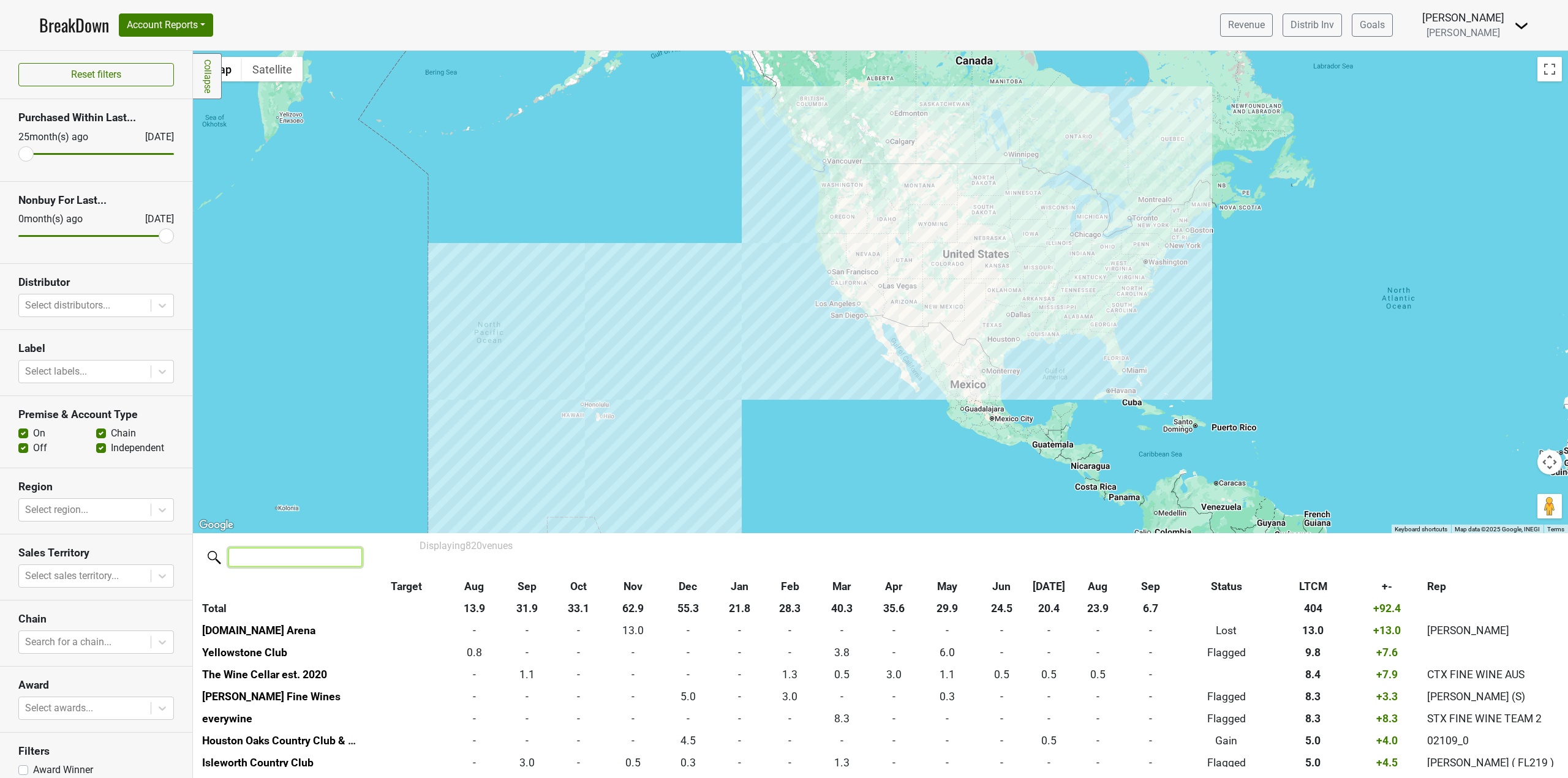
click at [268, 551] on input "search" at bounding box center [295, 557] width 134 height 19
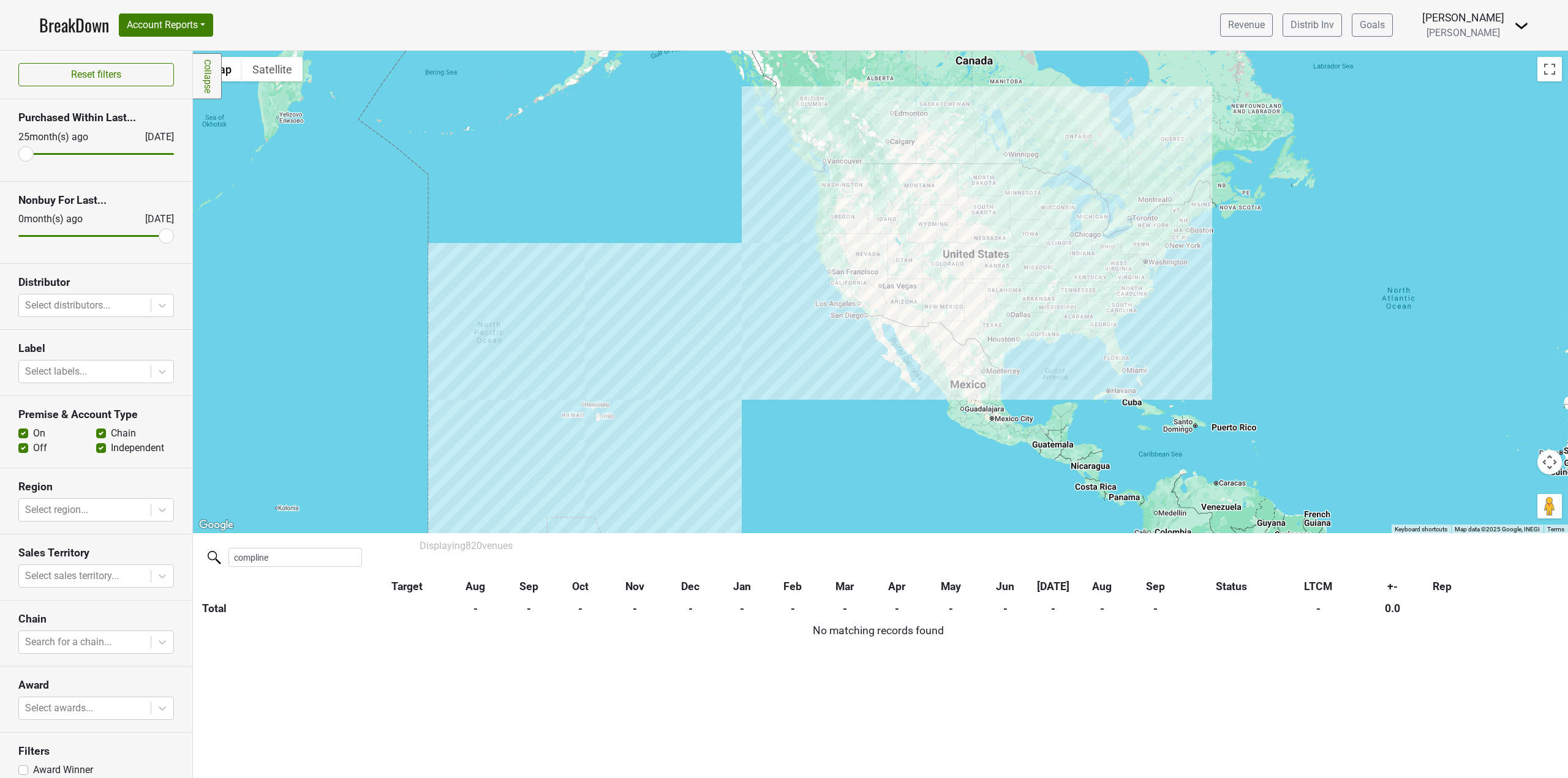
click at [316, 25] on nav "BreakDown Account Reports SuperRanker Map Award Progress Chain Compliance CRM N…" at bounding box center [784, 25] width 1510 height 51
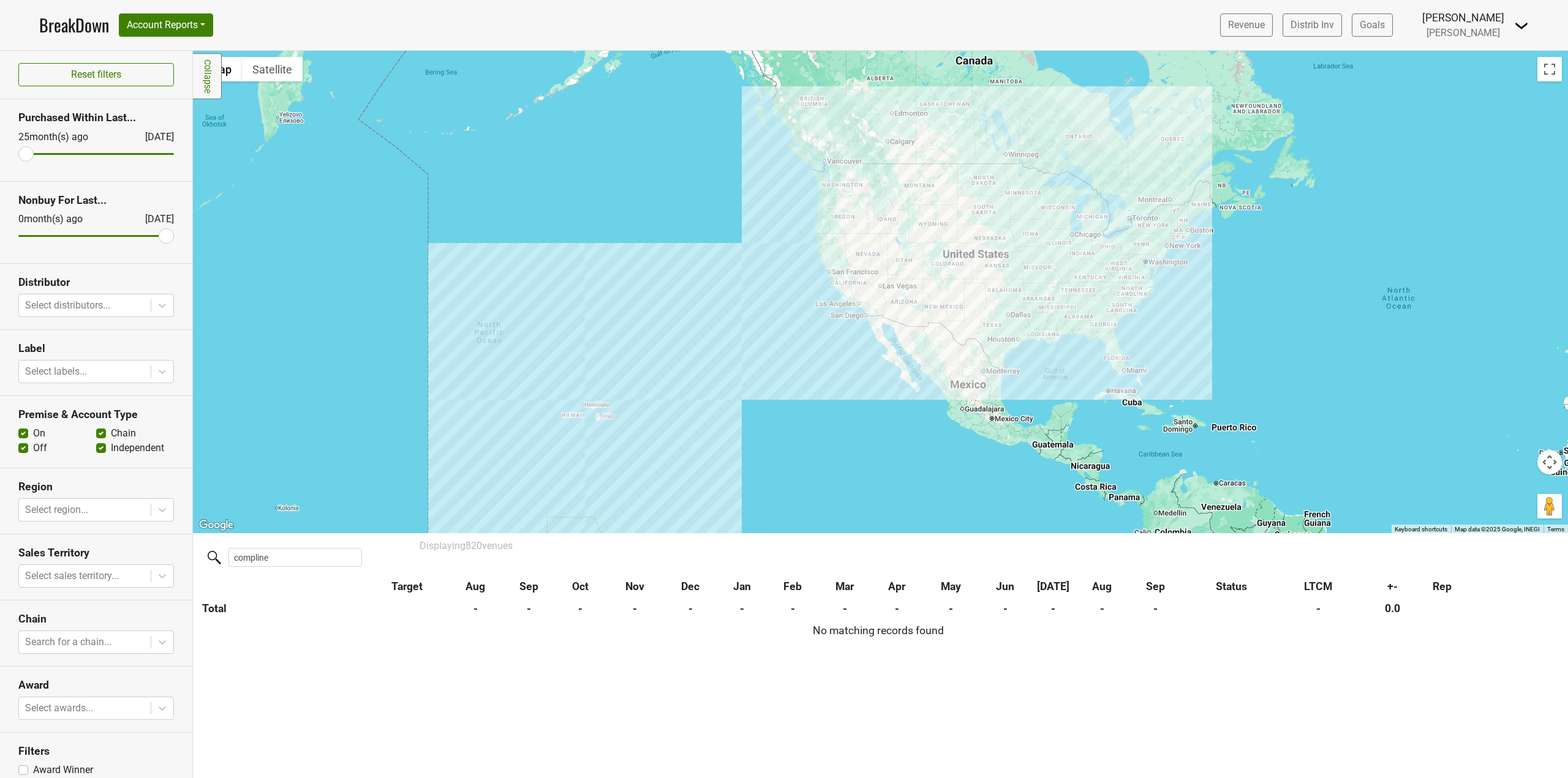
click at [316, 25] on nav "BreakDown Account Reports SuperRanker Map Award Progress Chain Compliance CRM N…" at bounding box center [784, 25] width 1510 height 51
click at [307, 558] on input "compline" at bounding box center [295, 557] width 134 height 19
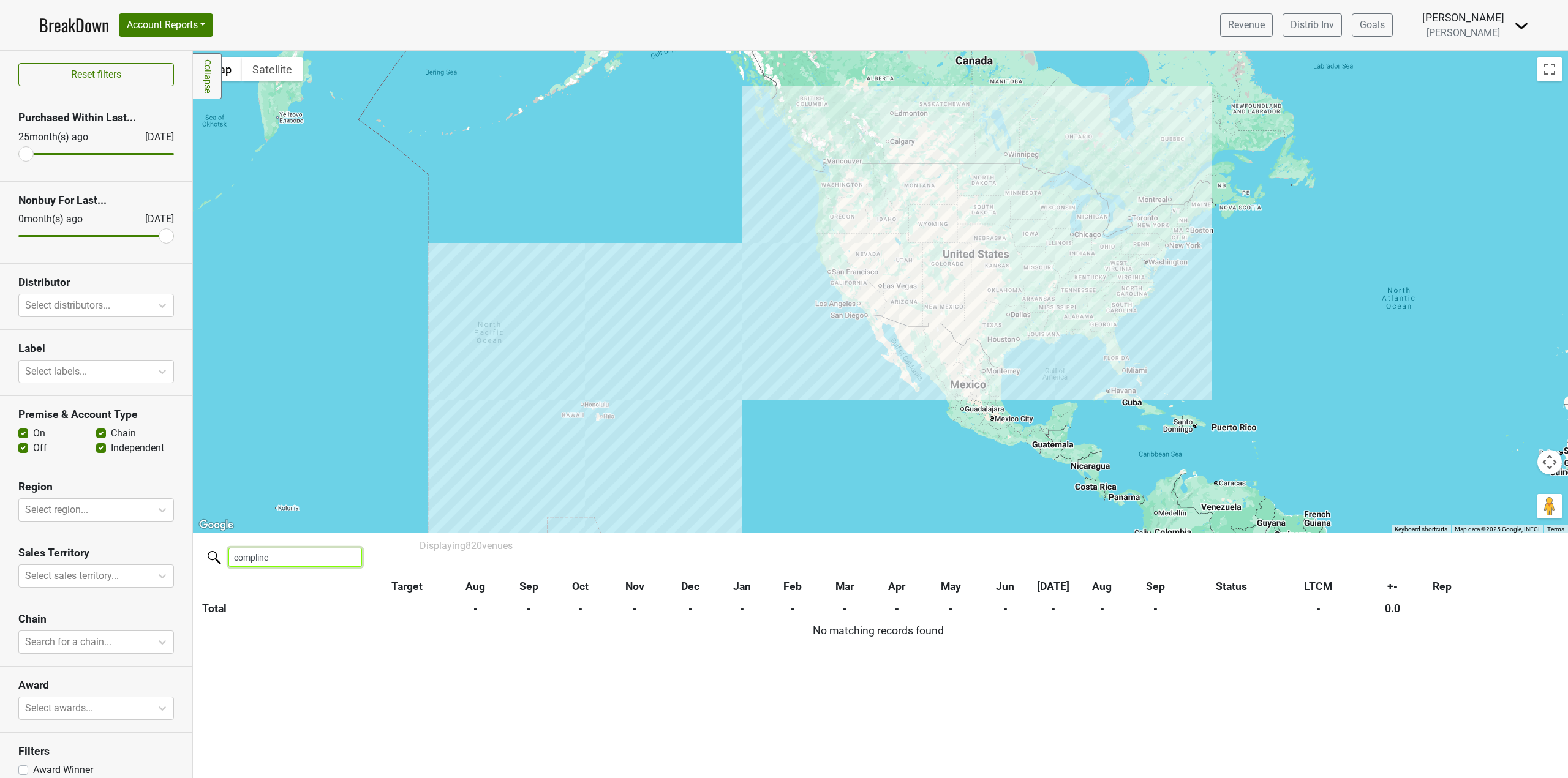
click at [307, 558] on input "compline" at bounding box center [295, 557] width 134 height 19
click at [297, 550] on input "stanly" at bounding box center [295, 557] width 134 height 19
type input "stanly"
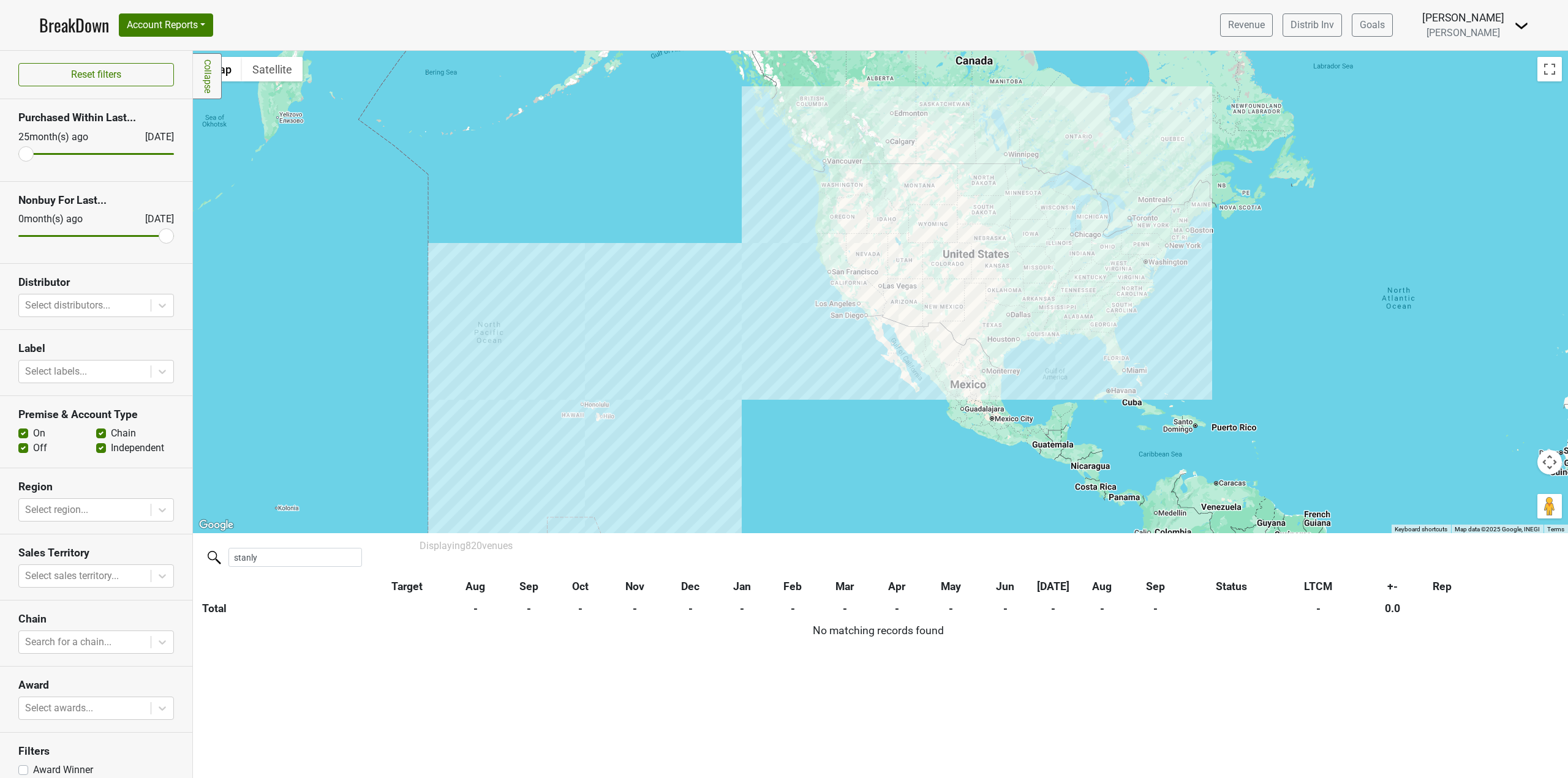
click at [313, 19] on nav "BreakDown Account Reports SuperRanker Map Award Progress Chain Compliance CRM N…" at bounding box center [784, 25] width 1510 height 51
click at [188, 26] on button "Account Reports" at bounding box center [165, 25] width 95 height 23
click at [147, 69] on link "Map" at bounding box center [173, 73] width 108 height 20
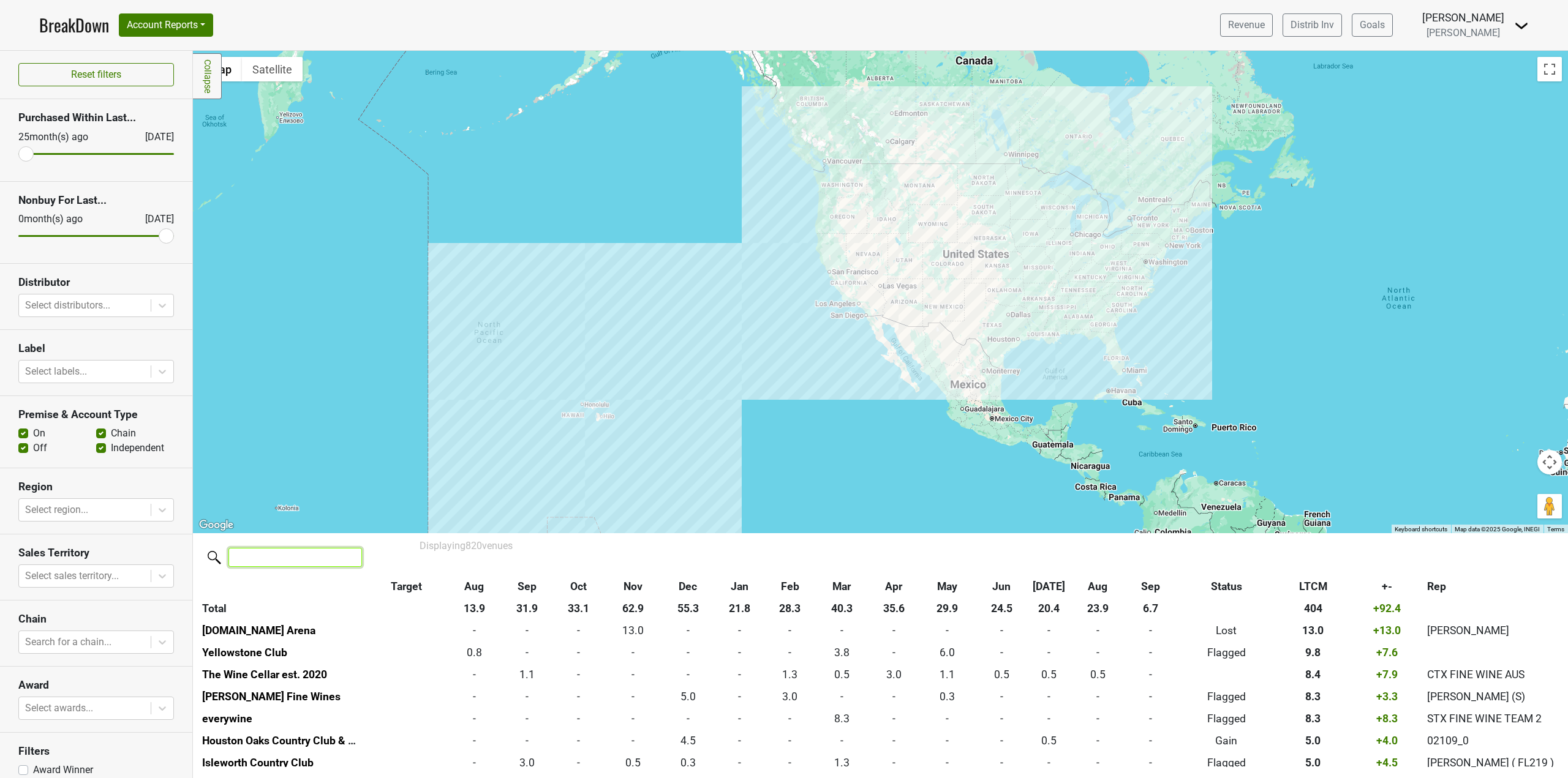
click at [260, 562] on input "search" at bounding box center [295, 557] width 134 height 19
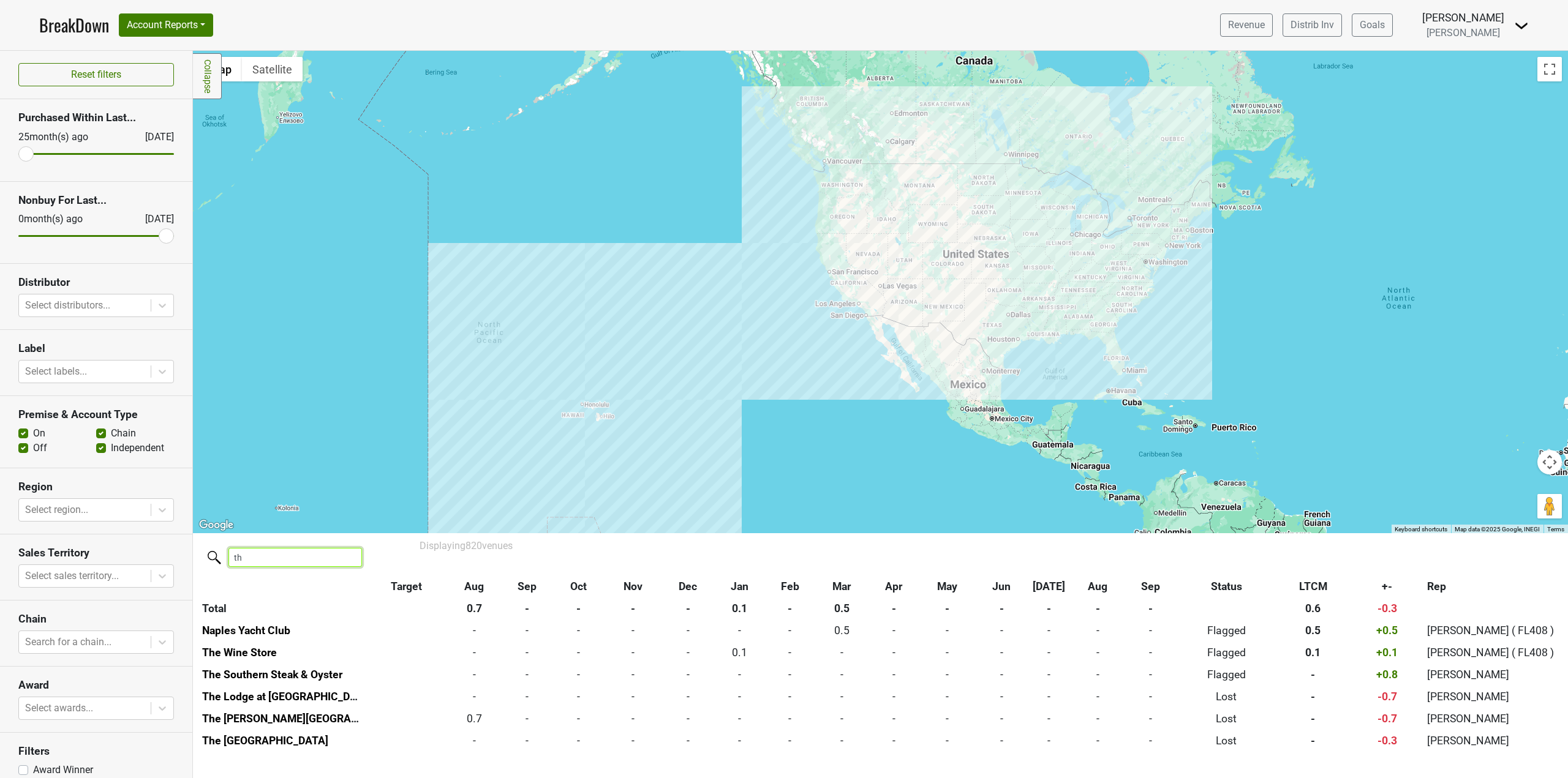
type input "t"
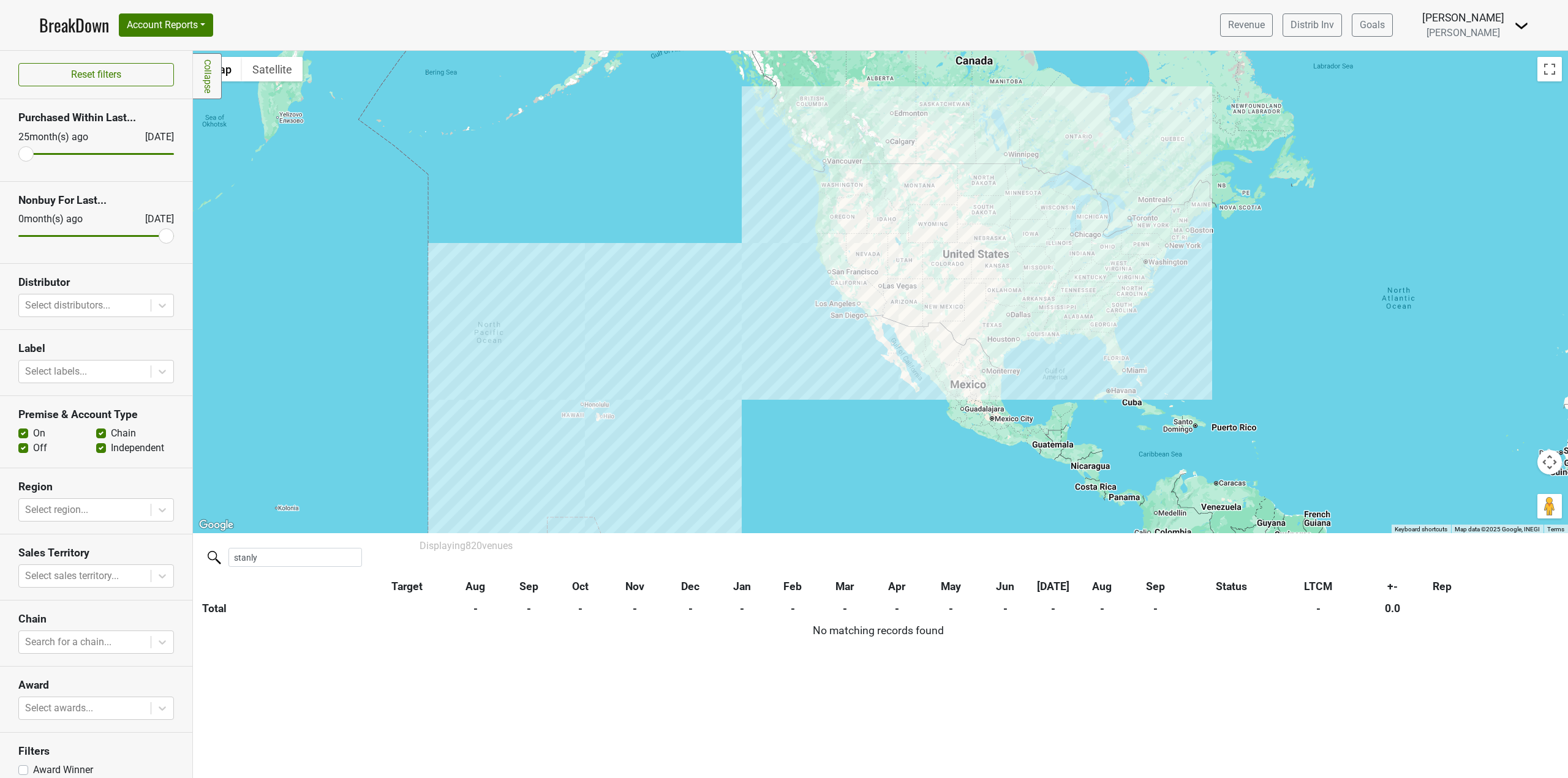
click at [626, 7] on nav "BreakDown Account Reports SuperRanker Map Award Progress Chain Compliance CRM N…" at bounding box center [784, 25] width 1510 height 51
click at [317, 553] on input "stanly" at bounding box center [295, 557] width 134 height 19
click at [317, 553] on input "[PERSON_NAME]" at bounding box center [295, 557] width 134 height 19
click at [311, 436] on div at bounding box center [881, 292] width 1376 height 483
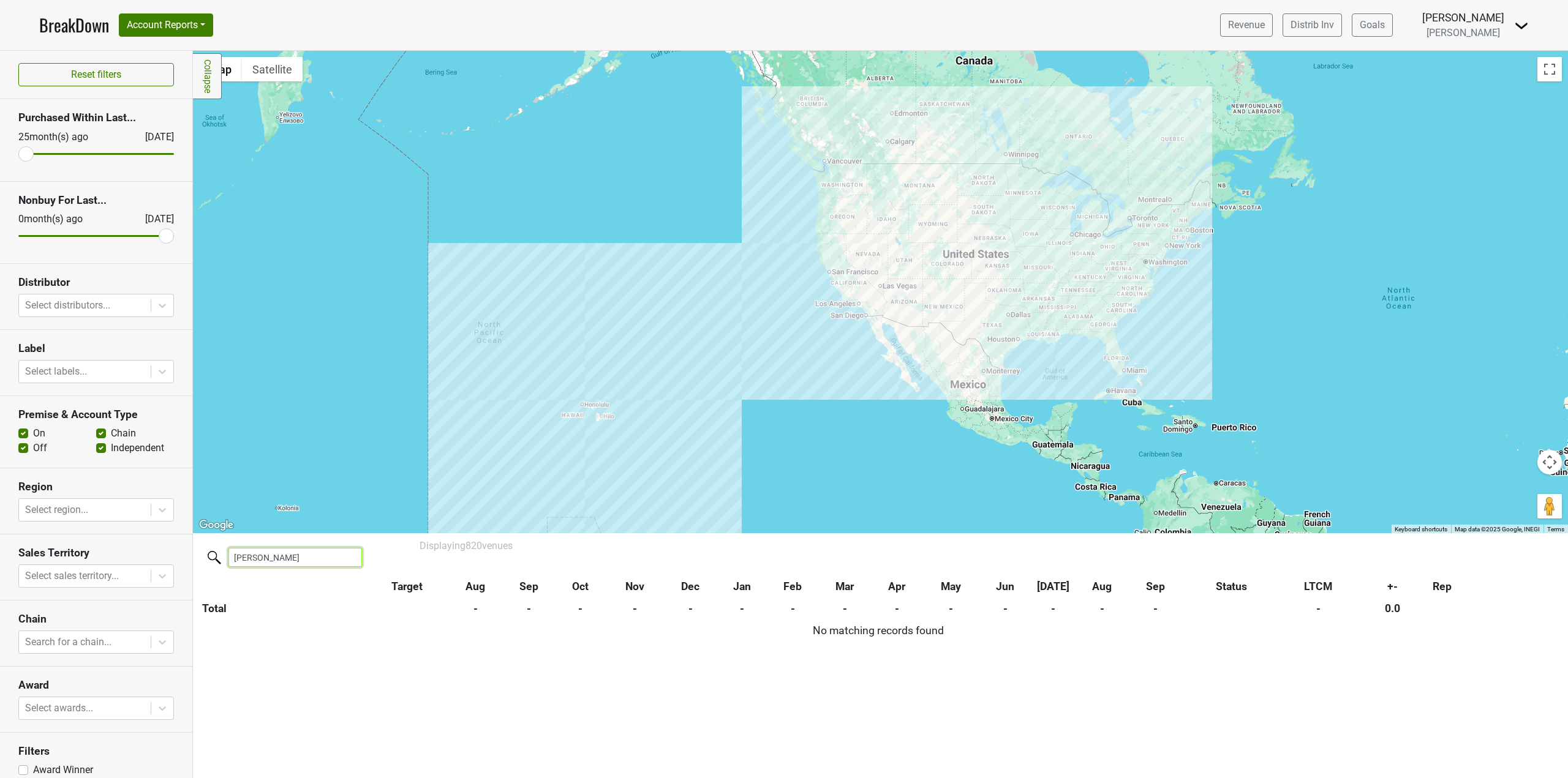
click at [293, 564] on input "[PERSON_NAME]" at bounding box center [295, 557] width 134 height 19
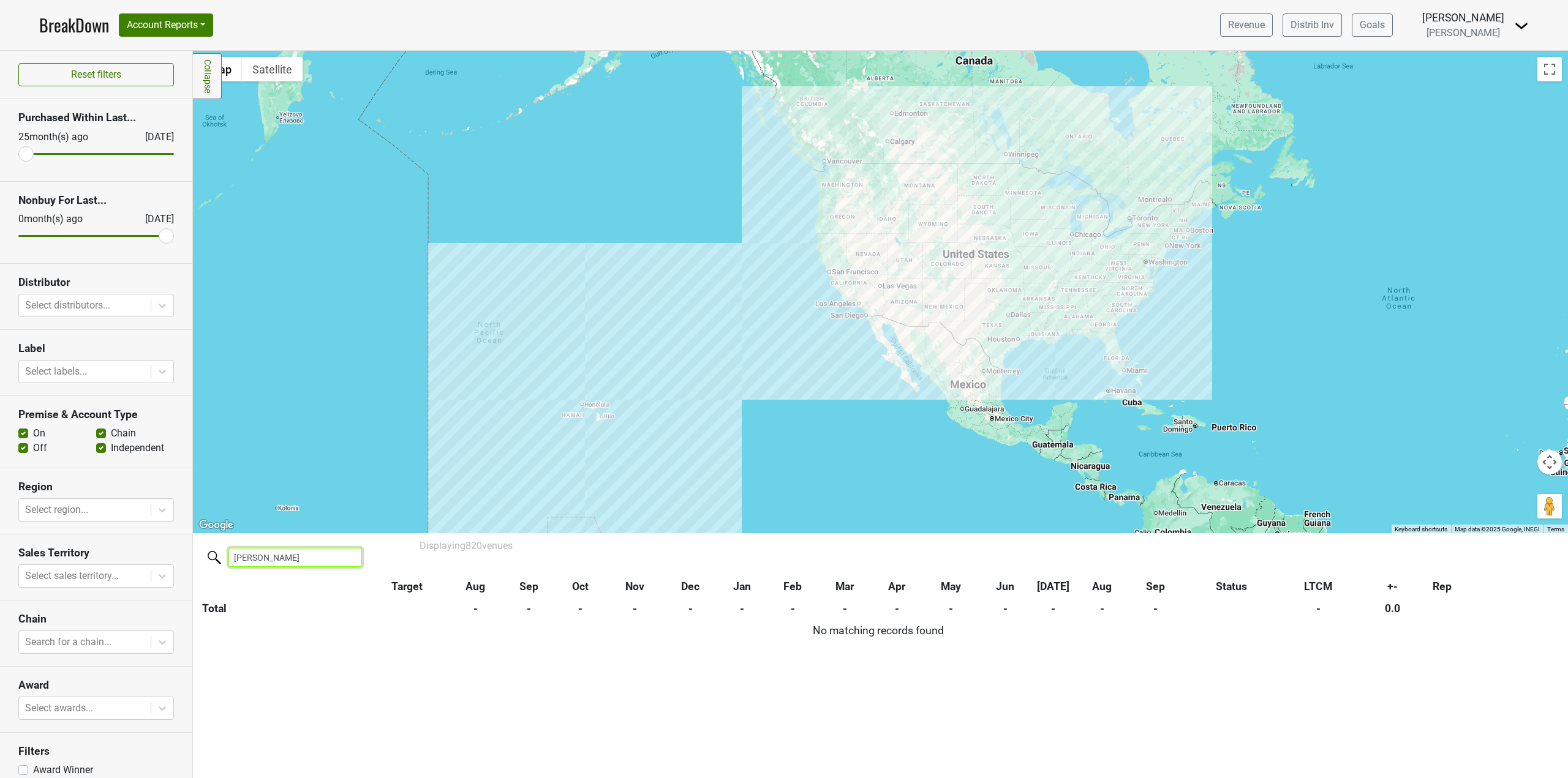
click at [293, 555] on input "[PERSON_NAME]" at bounding box center [295, 557] width 134 height 19
click at [307, 475] on div at bounding box center [881, 292] width 1376 height 483
click at [269, 564] on input "[PERSON_NAME]" at bounding box center [295, 557] width 134 height 19
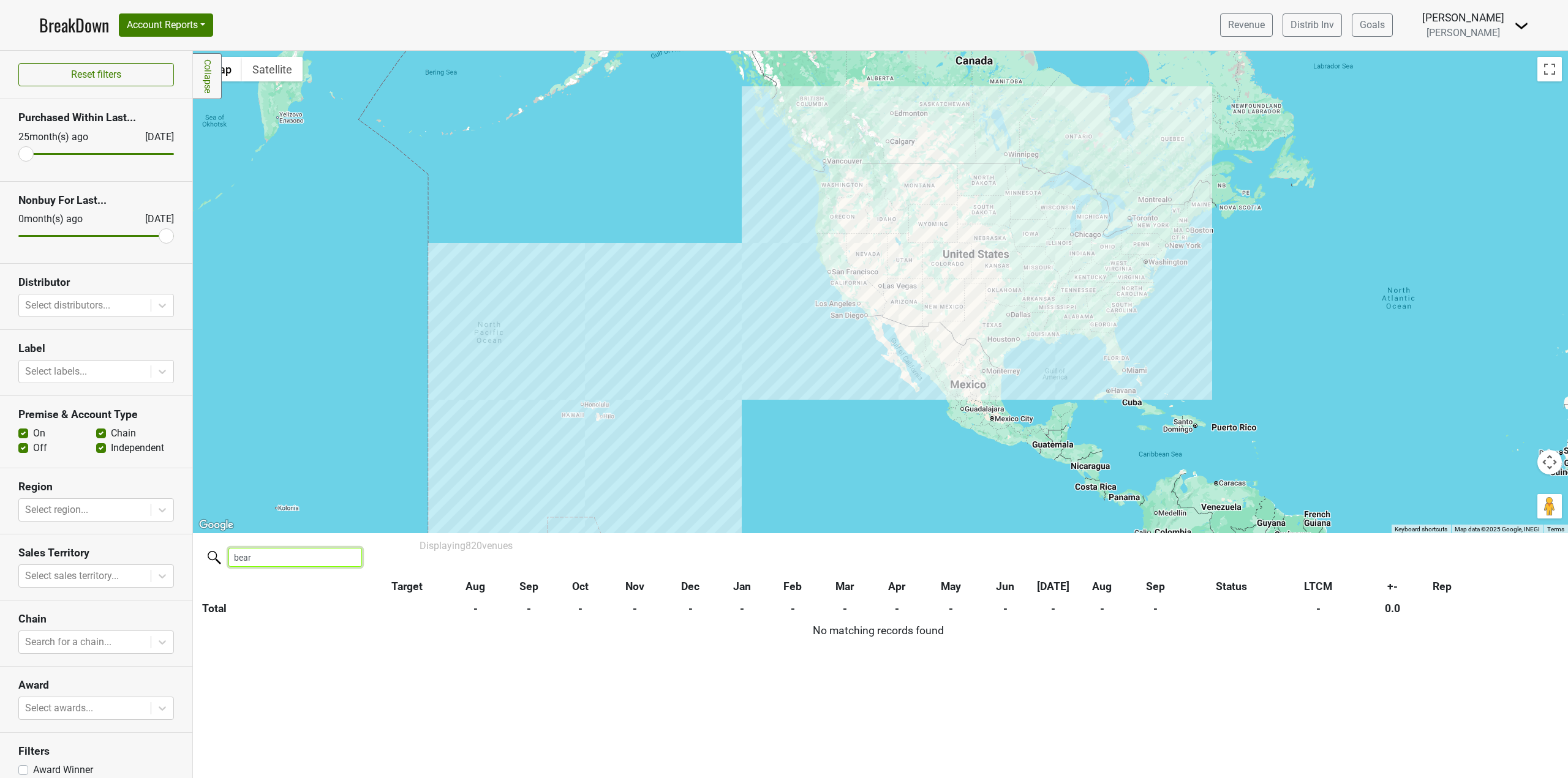
click at [277, 556] on input "bear" at bounding box center [295, 557] width 134 height 19
click at [277, 556] on input "chart" at bounding box center [295, 557] width 134 height 19
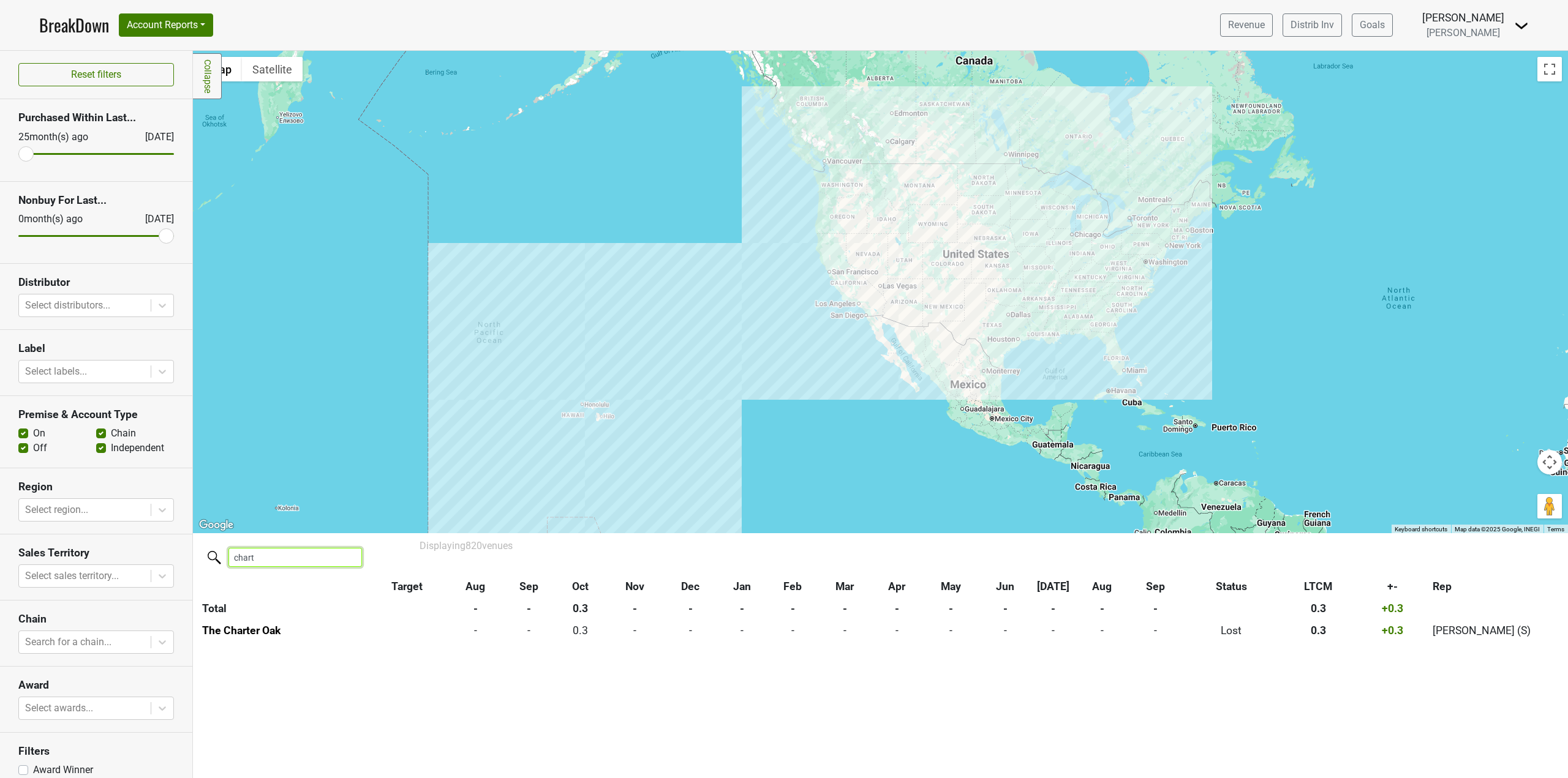
click at [277, 556] on input "chart" at bounding box center [295, 557] width 134 height 19
click at [277, 556] on input "[PERSON_NAME]" at bounding box center [295, 557] width 134 height 19
type input "[PERSON_NAME]"
